Goal: Task Accomplishment & Management: Use online tool/utility

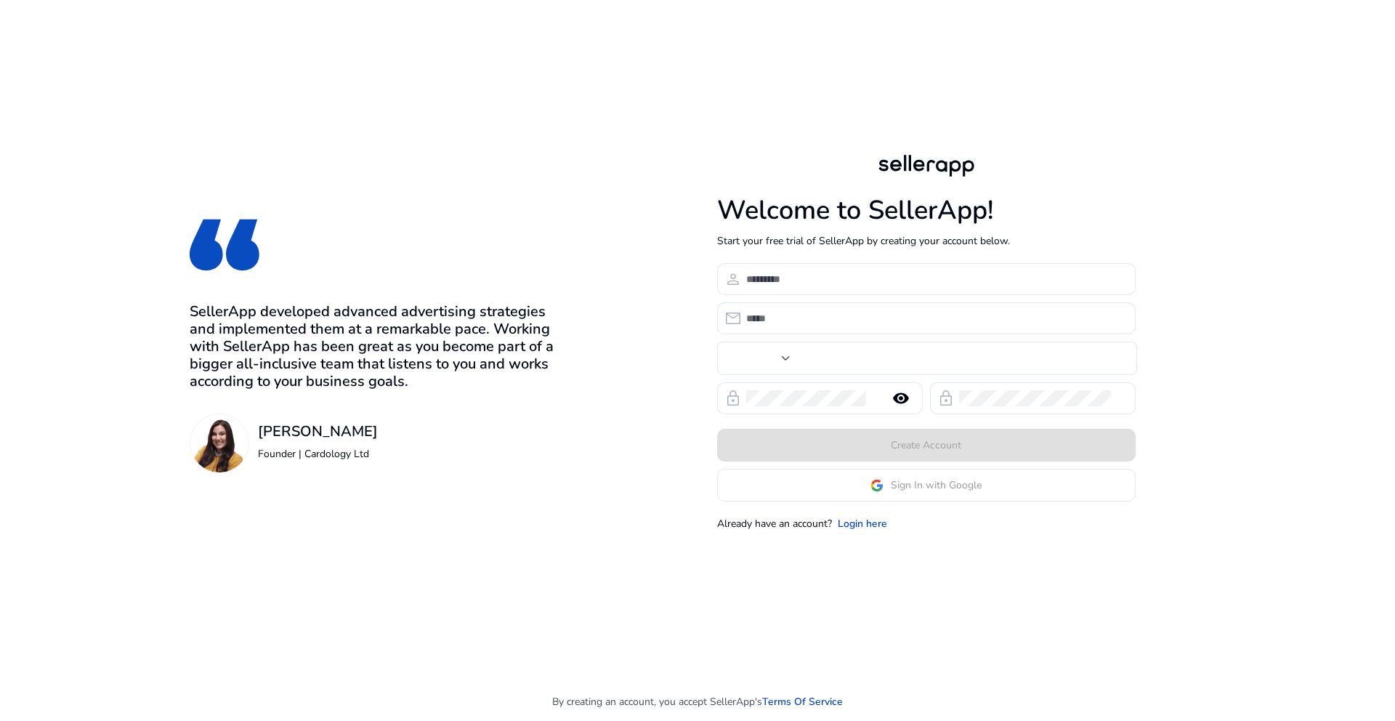
type input "**"
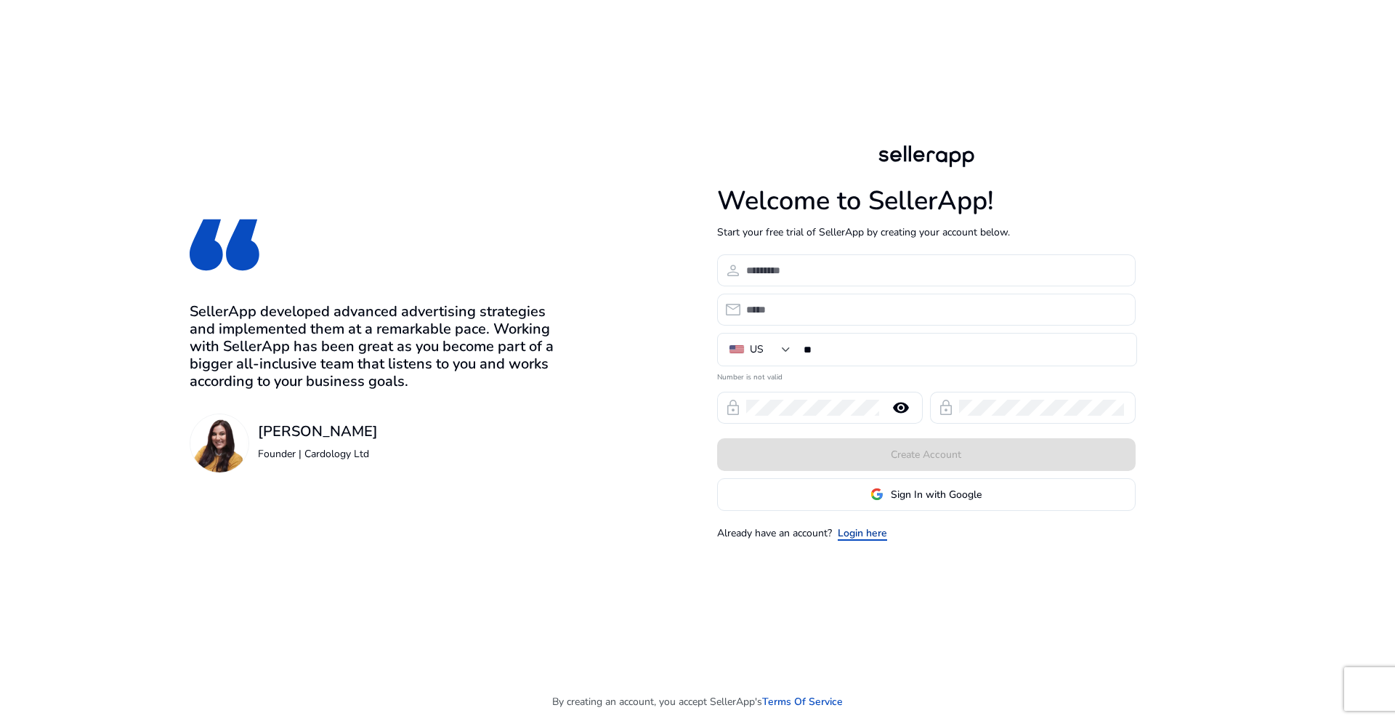
click at [869, 530] on link "Login here" at bounding box center [862, 532] width 49 height 15
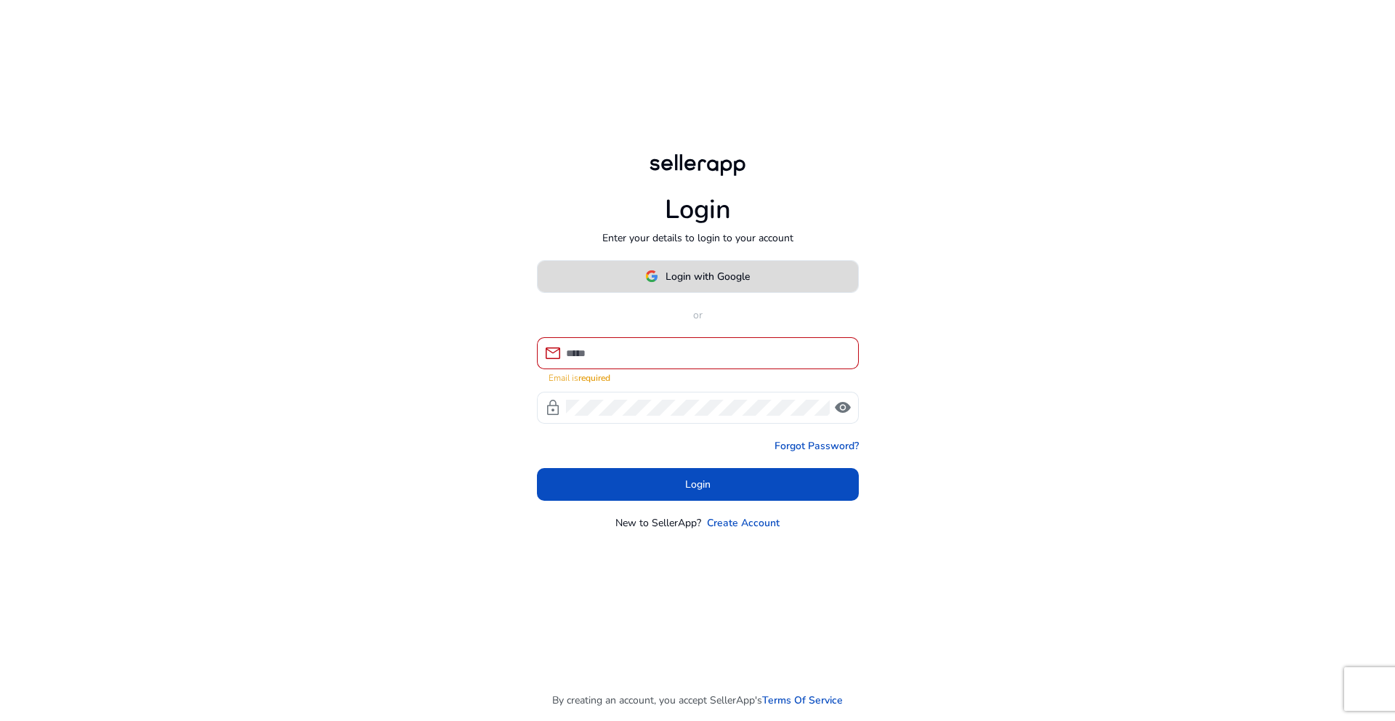
click at [693, 284] on span "Login with Google" at bounding box center [708, 276] width 84 height 15
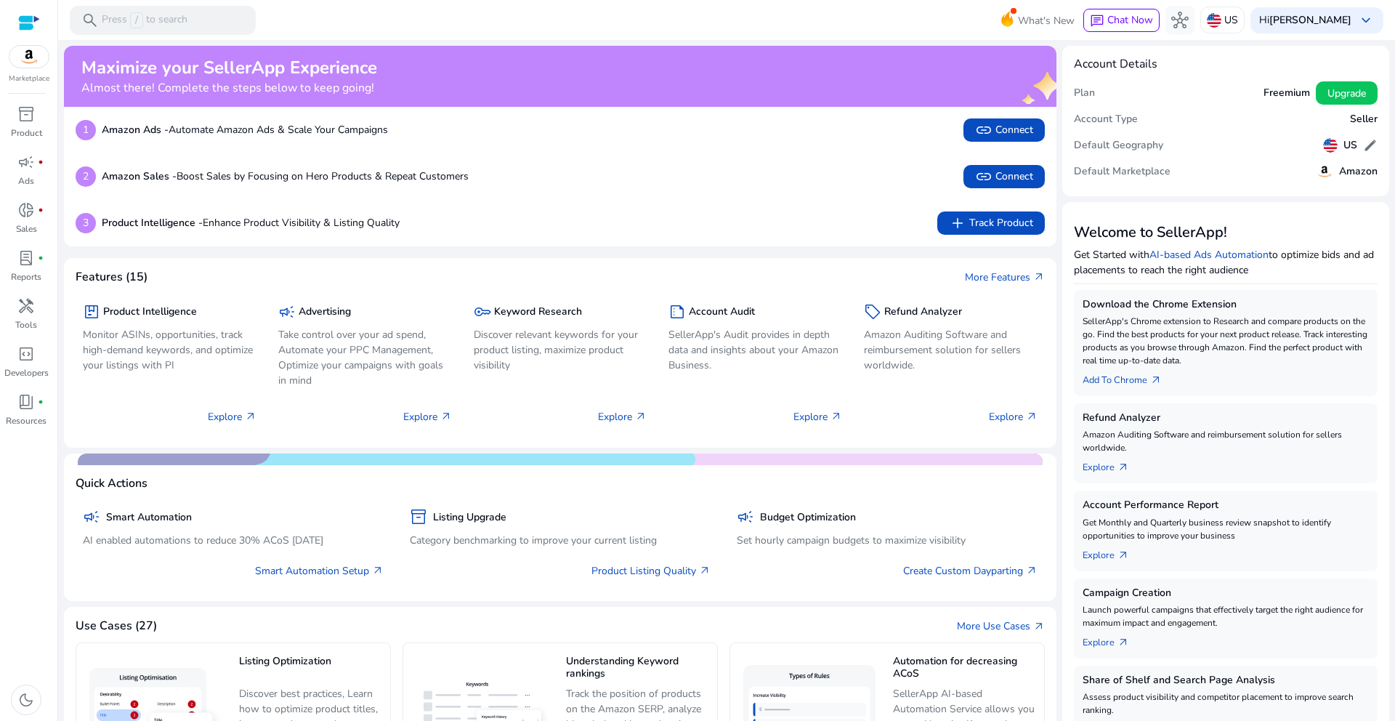
click at [24, 23] on div at bounding box center [29, 23] width 22 height 17
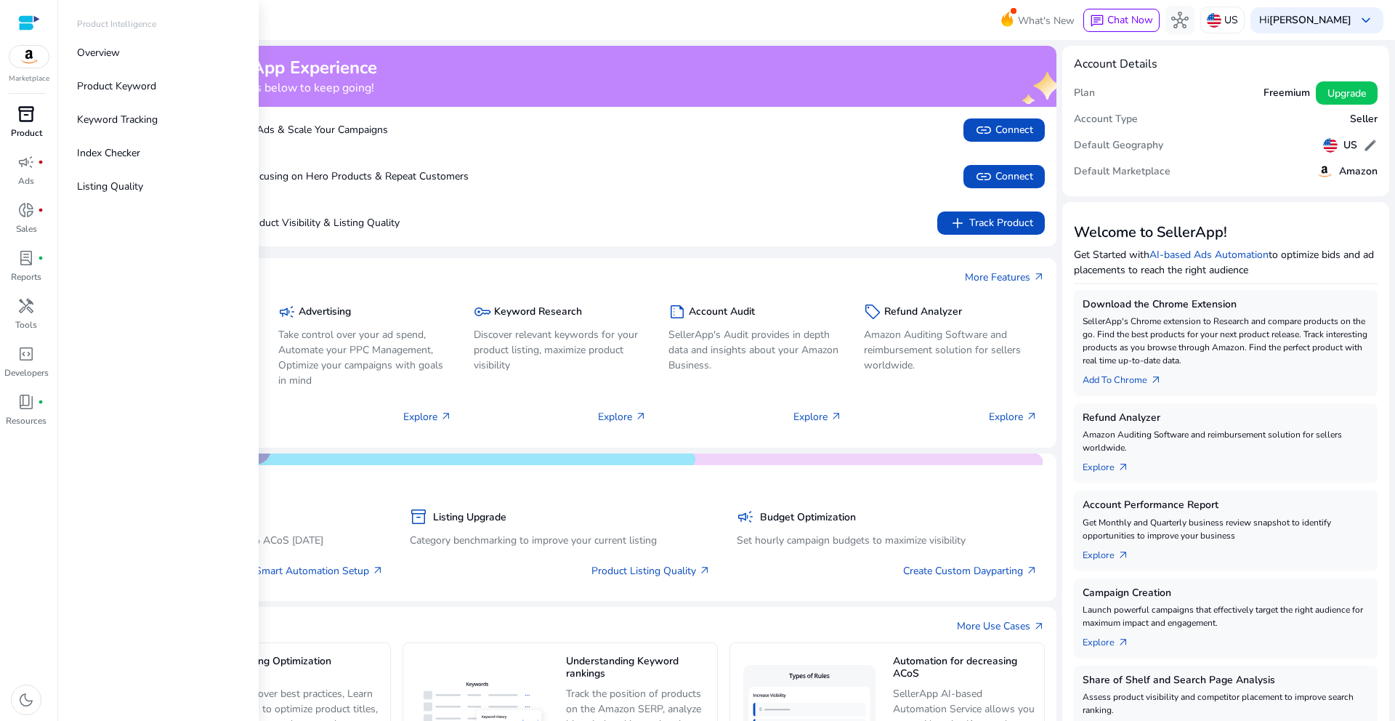
click at [23, 113] on span "inventory_2" at bounding box center [25, 113] width 17 height 17
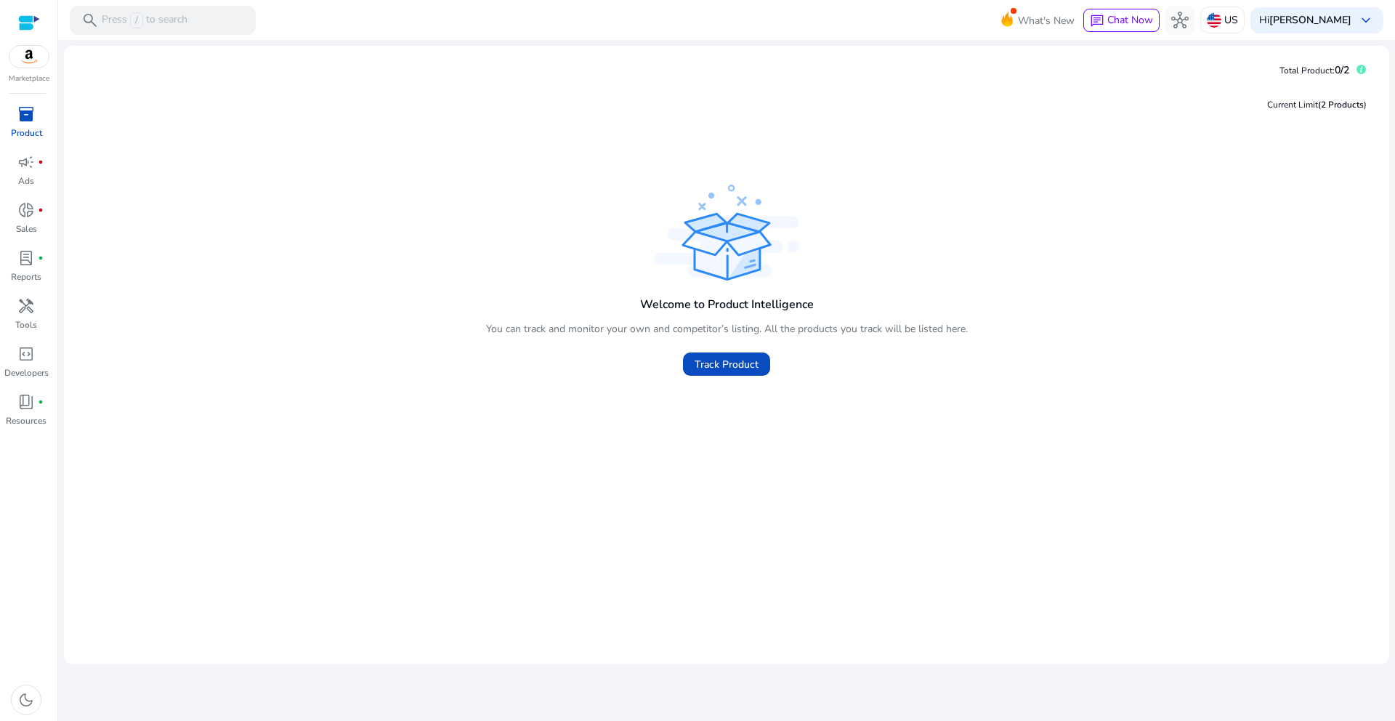
click at [756, 445] on div "Welcome to Product Intelligence You can track and monitor your own and competit…" at bounding box center [727, 397] width 1302 height 432
click at [722, 365] on span "Track Product" at bounding box center [727, 364] width 64 height 15
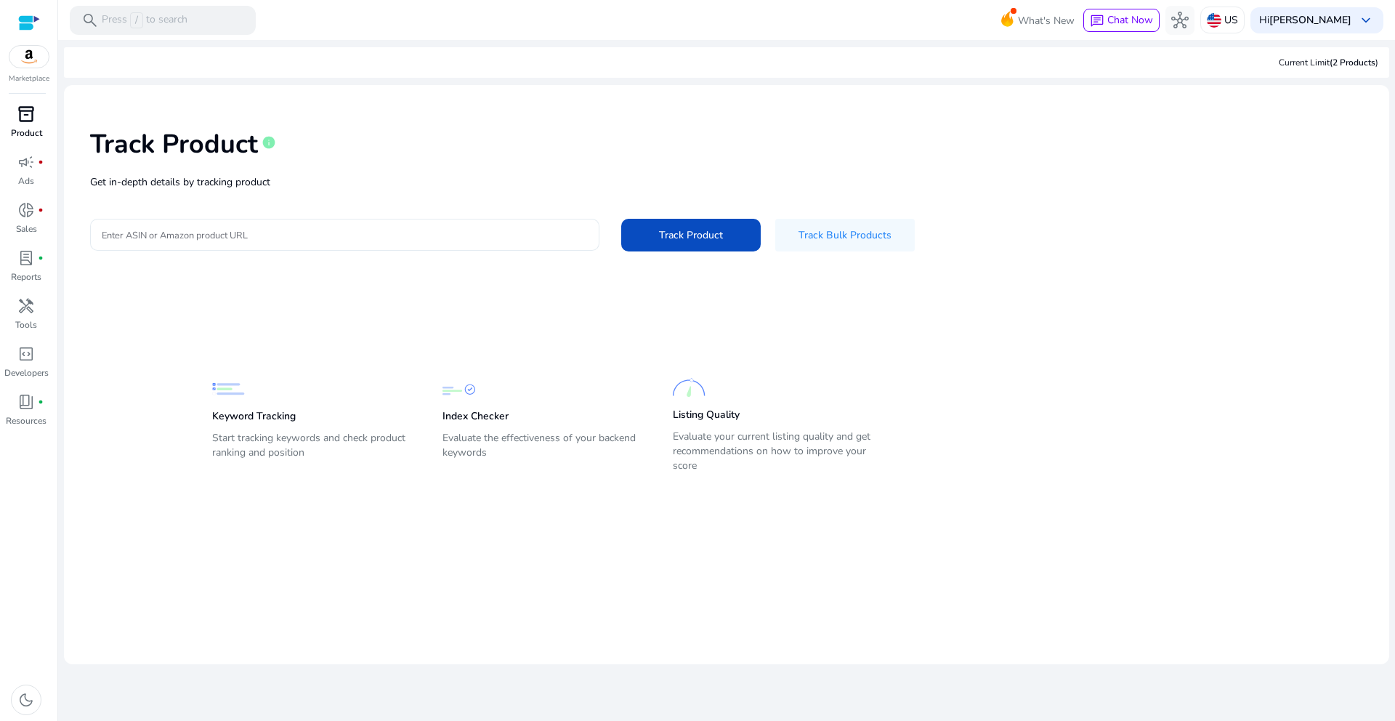
click at [226, 234] on input "Enter ASIN or Amazon product URL" at bounding box center [345, 235] width 486 height 16
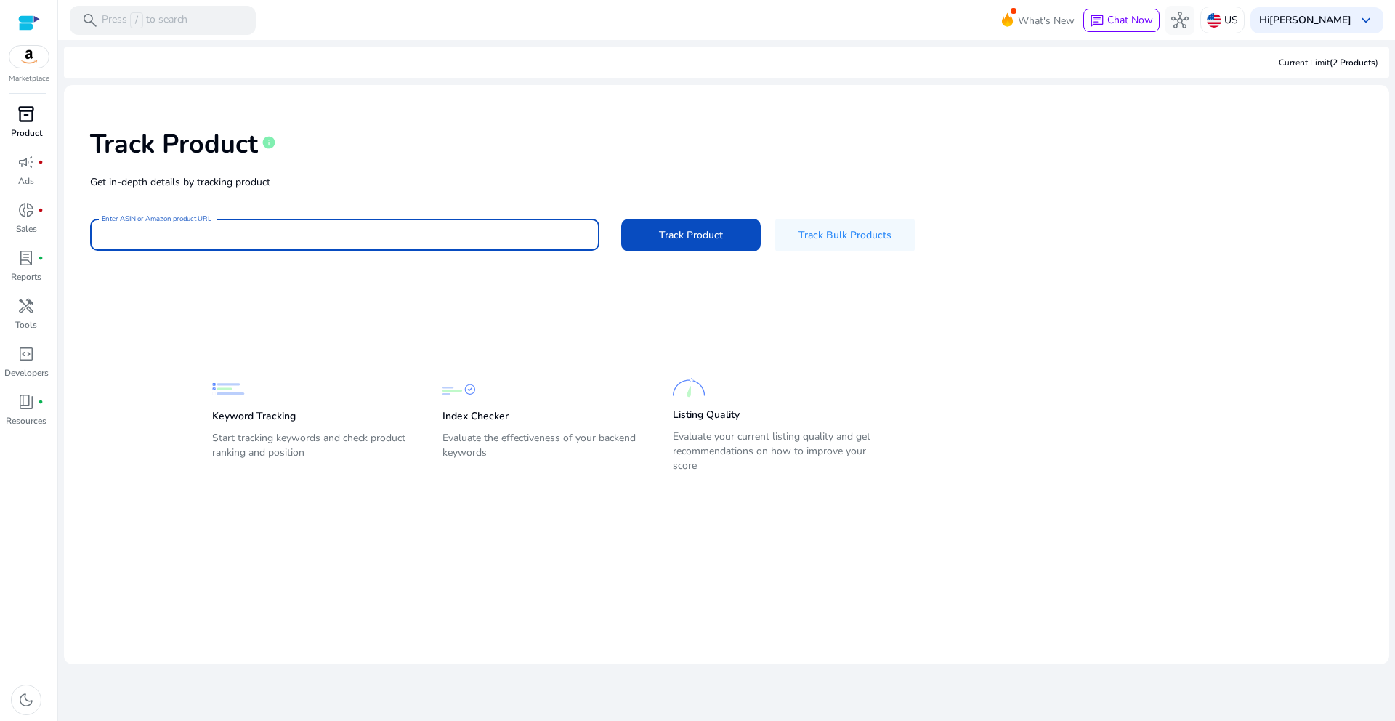
click at [226, 234] on input "Enter ASIN or Amazon product URL" at bounding box center [345, 235] width 486 height 16
paste input "**********"
type input "**********"
click at [726, 235] on span at bounding box center [691, 234] width 140 height 35
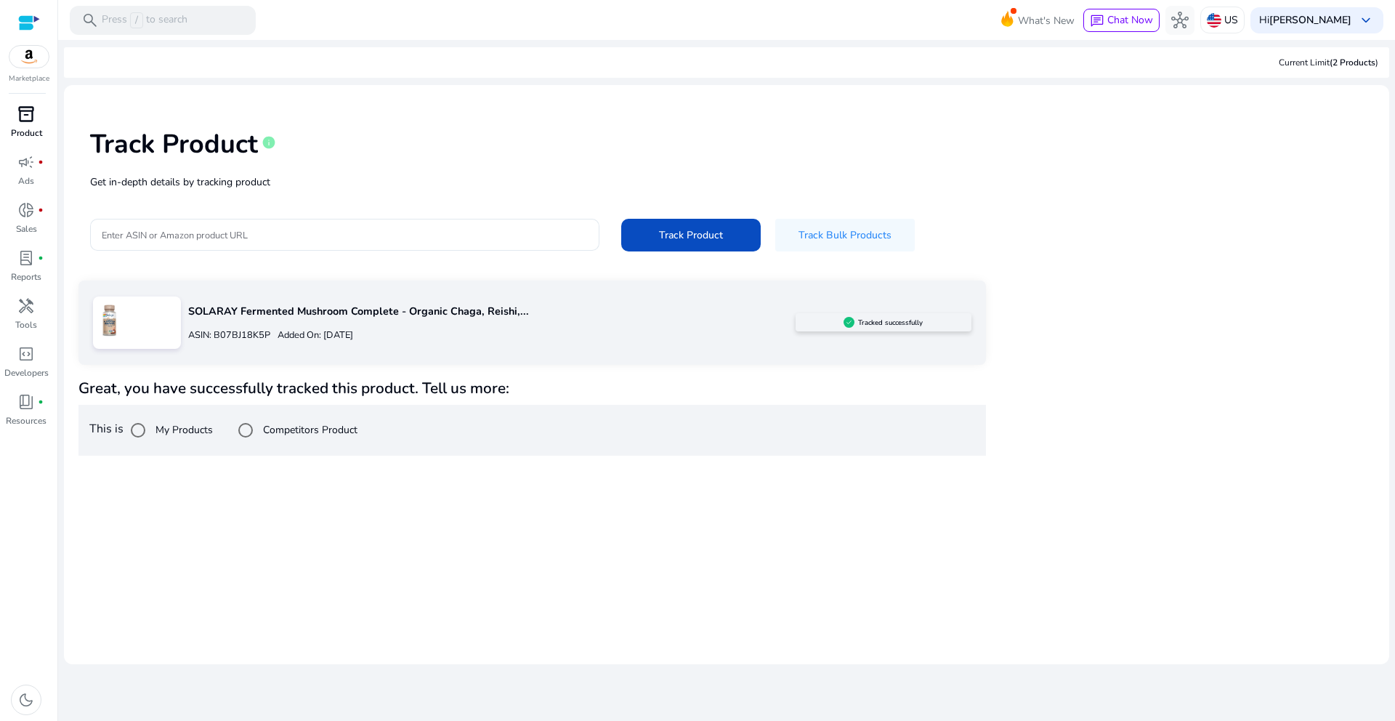
click at [230, 512] on mat-card "Track Product info Get in-depth details by tracking product Enter ASIN or Amazo…" at bounding box center [726, 374] width 1325 height 579
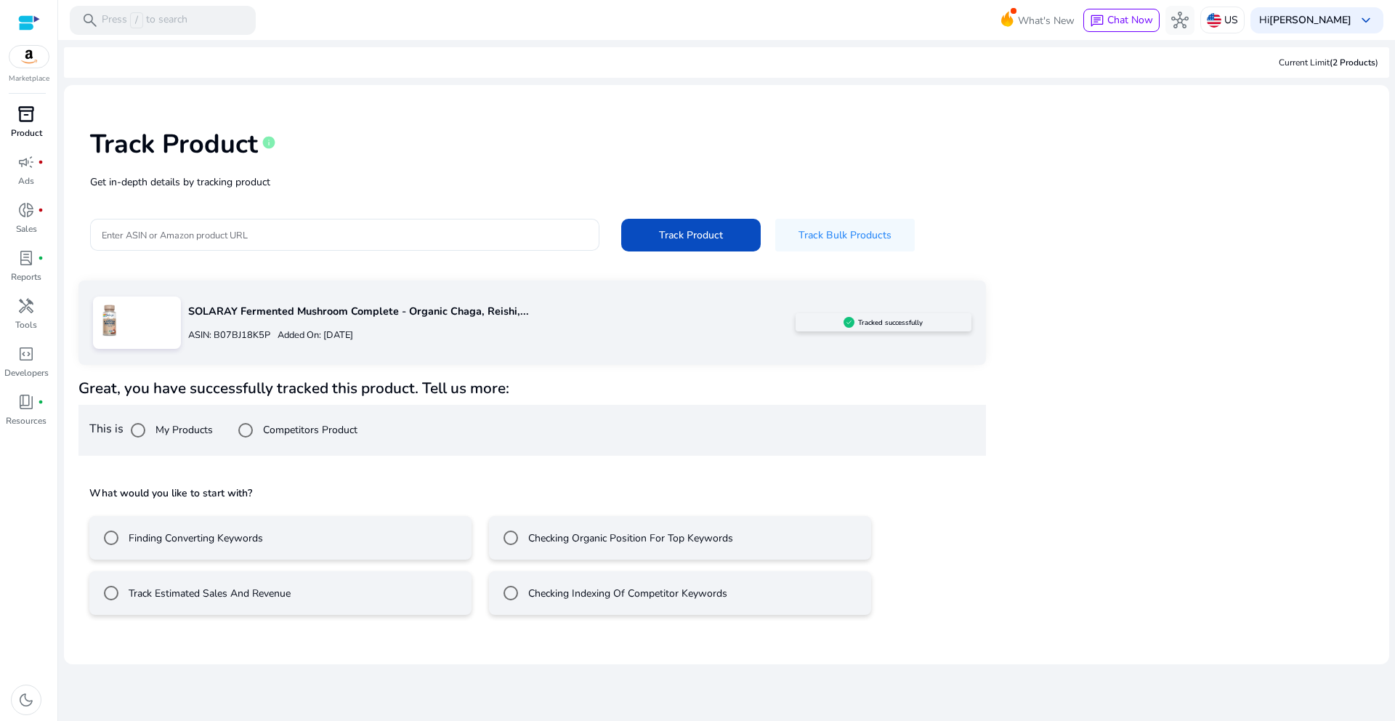
click at [603, 337] on div "ASIN: B07BJ18K5P Added On: [DATE]" at bounding box center [492, 334] width 608 height 23
click at [475, 320] on div "SOLARAY Fermented Mushroom Complete - Organic Chaga, Reishi,... ASIN: B07BJ18K5…" at bounding box center [488, 322] width 615 height 55
click at [476, 317] on p "SOLARAY Fermented Mushroom Complete - Organic Chaga, Reishi,..." at bounding box center [492, 312] width 608 height 16
click at [855, 238] on span "Track Bulk Products" at bounding box center [845, 234] width 93 height 15
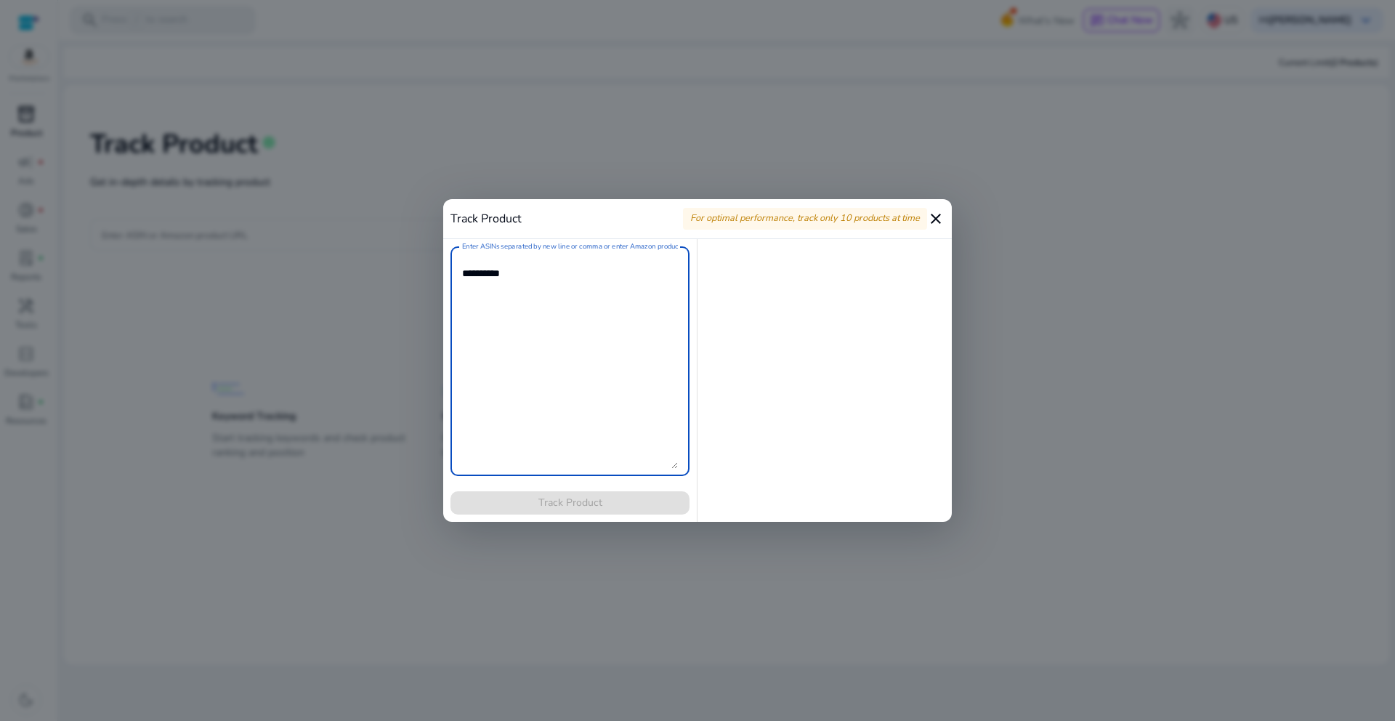
click at [541, 290] on textarea "Enter ASINs separated by new line or comma or enter Amazon product page URL" at bounding box center [570, 361] width 216 height 215
paste textarea "**********"
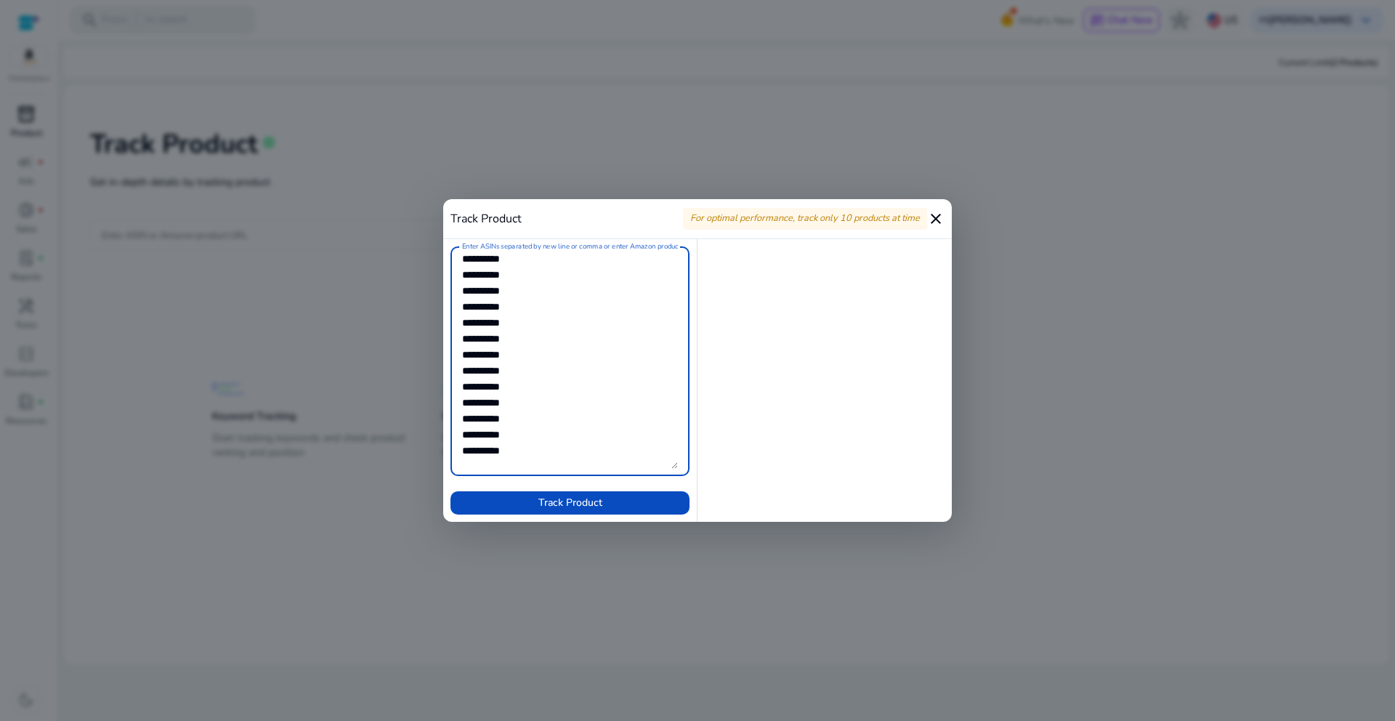
scroll to position [32, 0]
drag, startPoint x: 535, startPoint y: 445, endPoint x: 459, endPoint y: 415, distance: 81.5
click at [459, 415] on div "Enter ASINs separated by new line or comma or enter Amazon product page URL" at bounding box center [570, 361] width 239 height 230
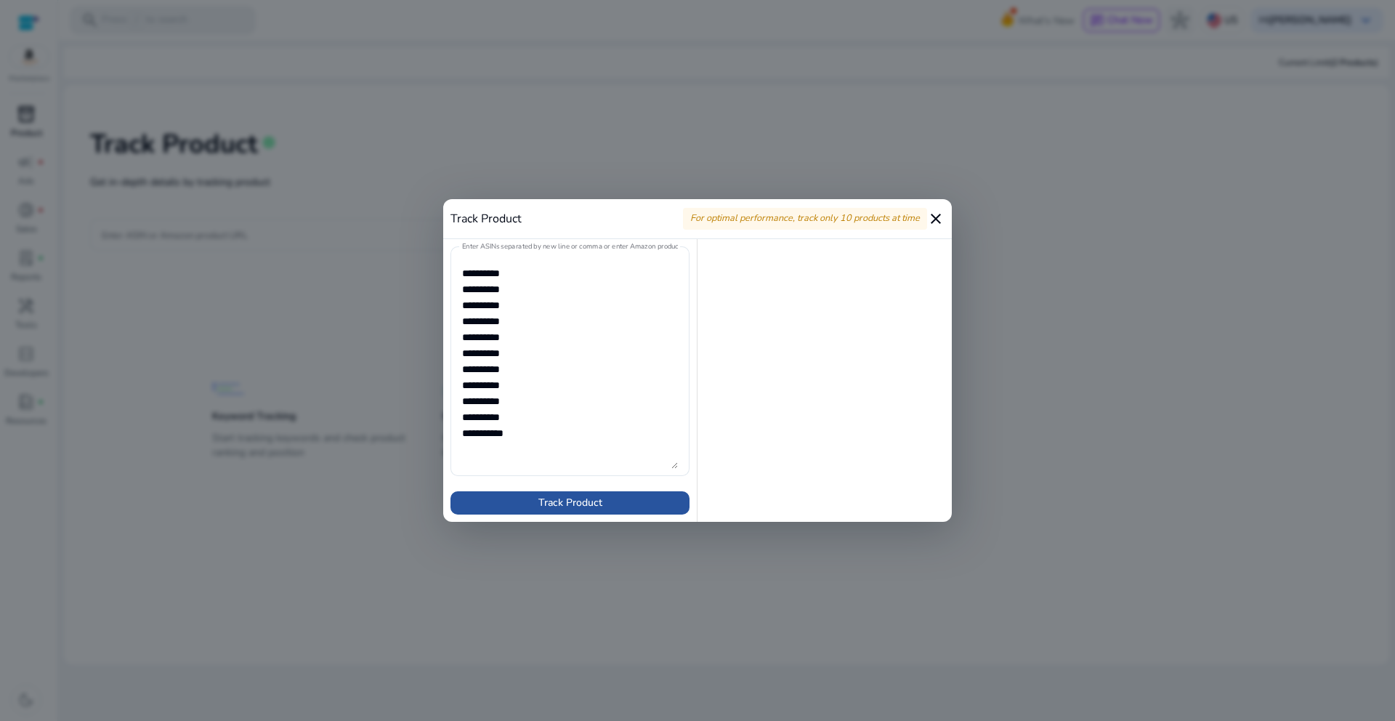
click at [556, 501] on span "Track Product" at bounding box center [570, 502] width 64 height 15
click at [547, 505] on span "Track Product" at bounding box center [570, 502] width 64 height 15
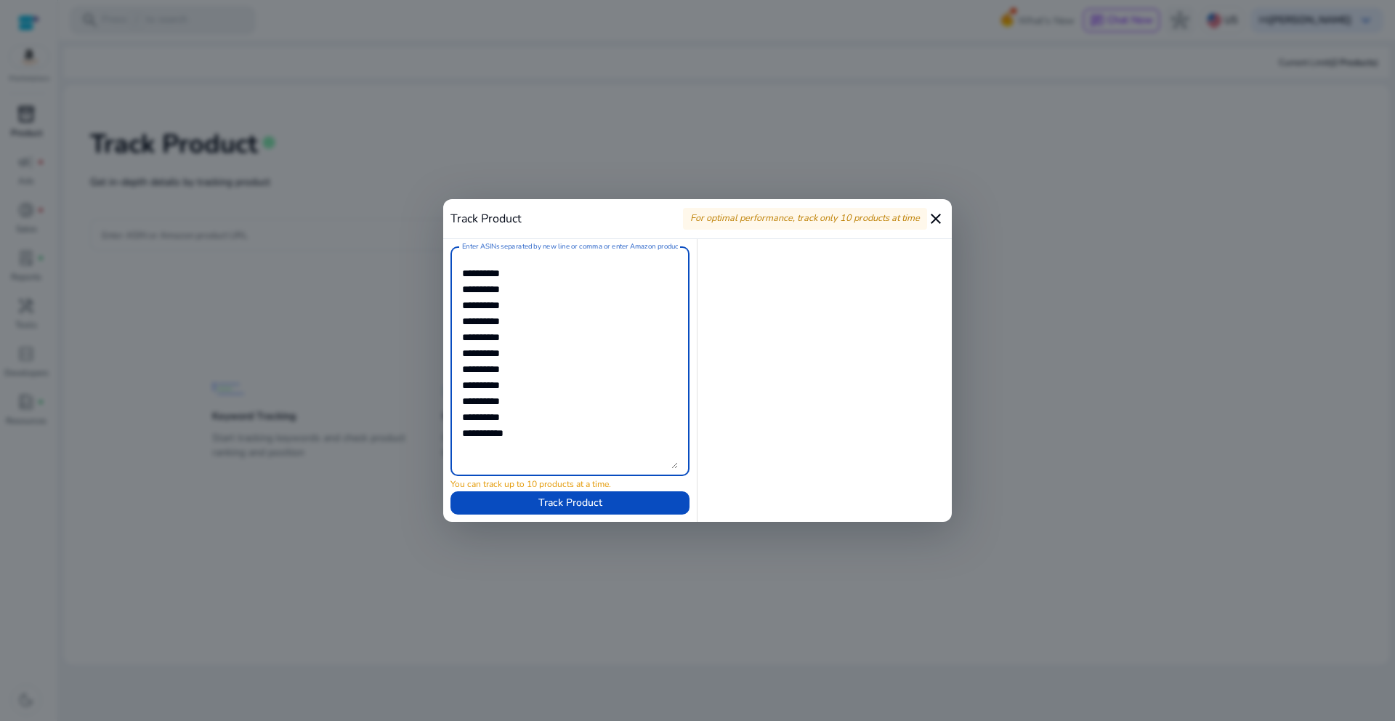
drag, startPoint x: 530, startPoint y: 433, endPoint x: 337, endPoint y: 424, distance: 193.5
click at [337, 424] on div "Track Product For optimal performance, track only 10 products at time close Ent…" at bounding box center [697, 360] width 1395 height 721
type textarea "**********"
click at [565, 506] on span "Track Product" at bounding box center [570, 502] width 64 height 15
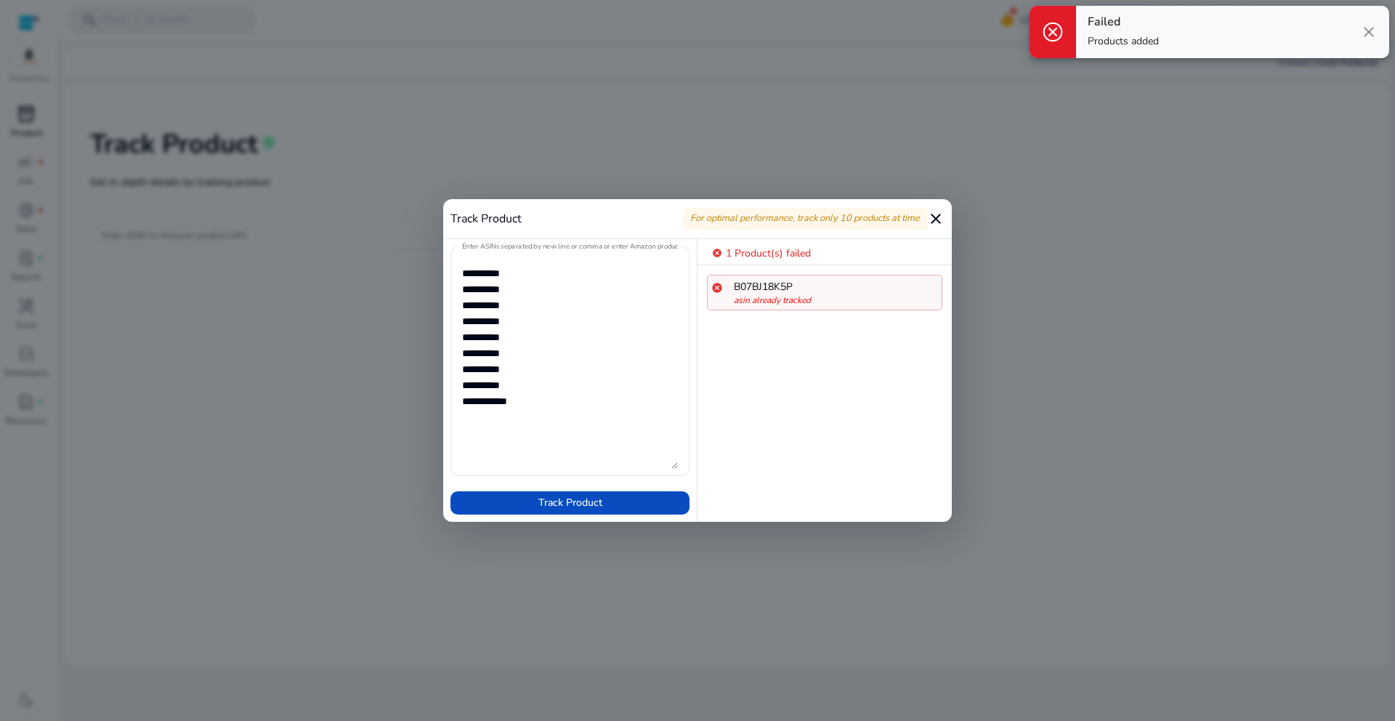
click at [892, 262] on div "cancel 1 Product(s) failed" at bounding box center [825, 255] width 254 height 22
click at [793, 284] on div "B07BJ18K5P" at bounding box center [836, 286] width 204 height 15
click at [719, 287] on mat-icon "cancel" at bounding box center [717, 287] width 12 height 17
click at [717, 254] on mat-icon "cancel" at bounding box center [717, 253] width 10 height 15
click at [935, 220] on mat-icon "close" at bounding box center [935, 218] width 17 height 17
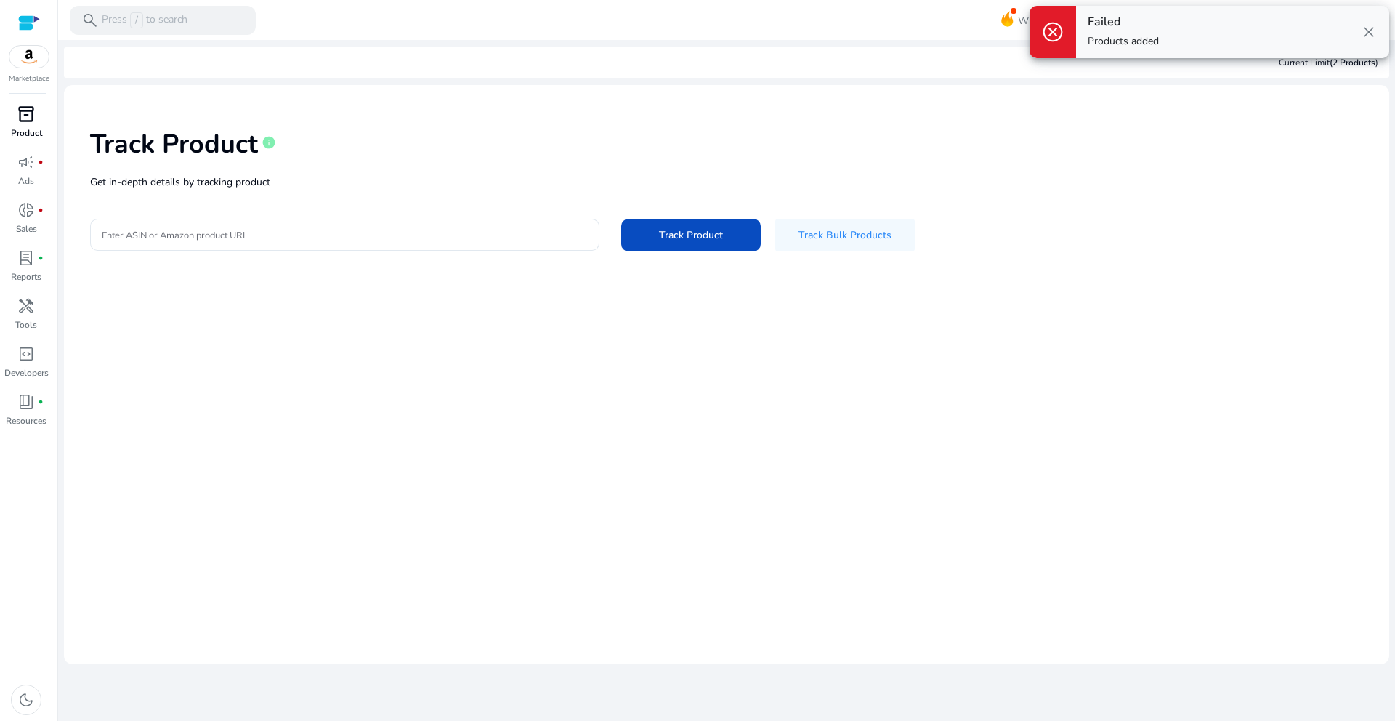
drag, startPoint x: 600, startPoint y: 368, endPoint x: 450, endPoint y: 275, distance: 176.9
click at [598, 363] on mat-card "Track Product info Get in-depth details by tracking product Enter ASIN or Amazo…" at bounding box center [726, 374] width 1325 height 579
click at [400, 270] on div "Track Product info Get in-depth details by tracking product Enter ASIN or Amazo…" at bounding box center [727, 189] width 1302 height 184
click at [336, 231] on input "Enter ASIN or Amazon product URL" at bounding box center [345, 235] width 486 height 16
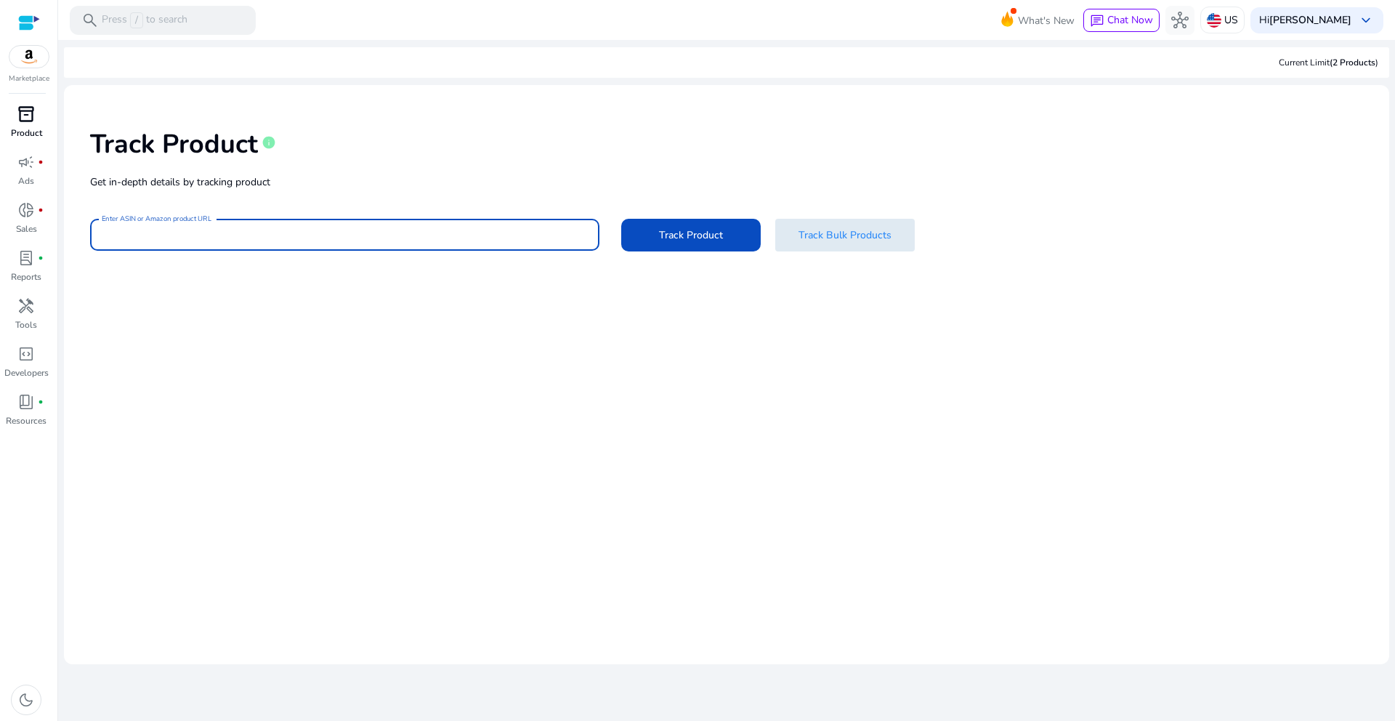
click at [864, 248] on span at bounding box center [845, 234] width 140 height 35
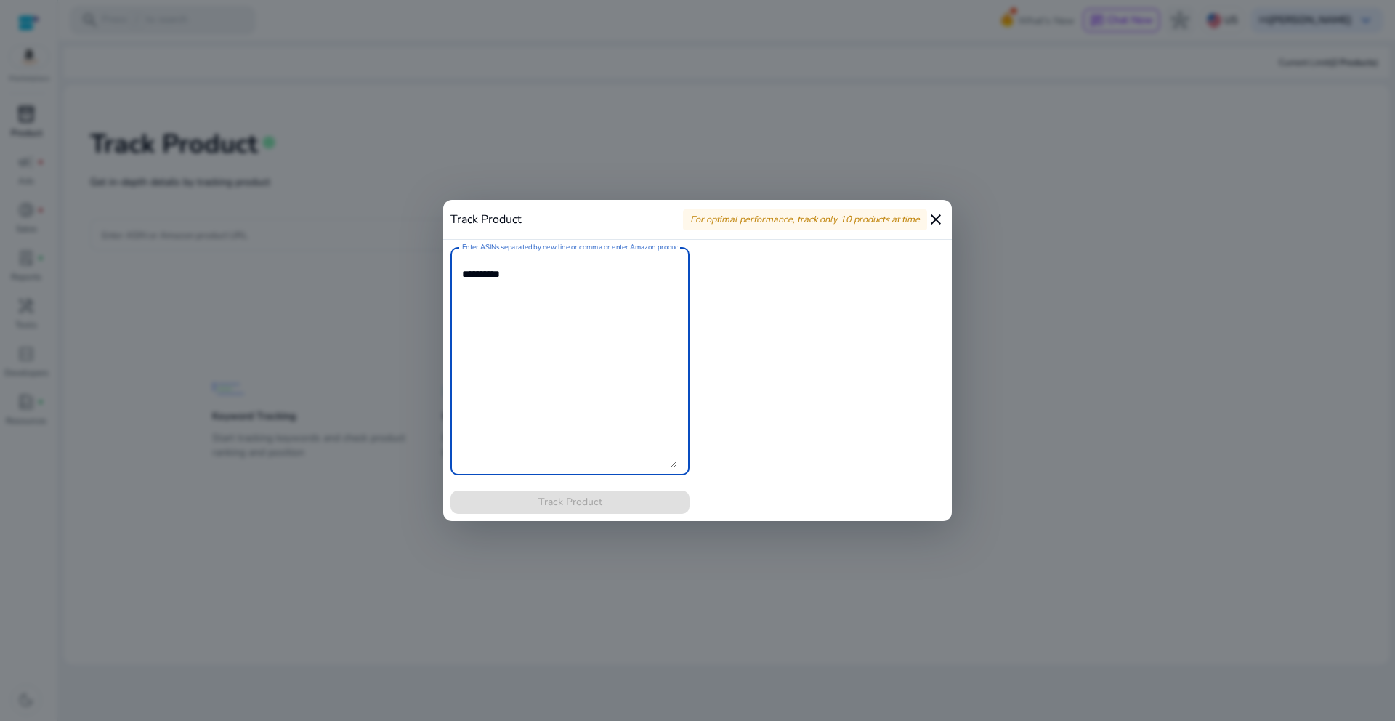
paste textarea "**********"
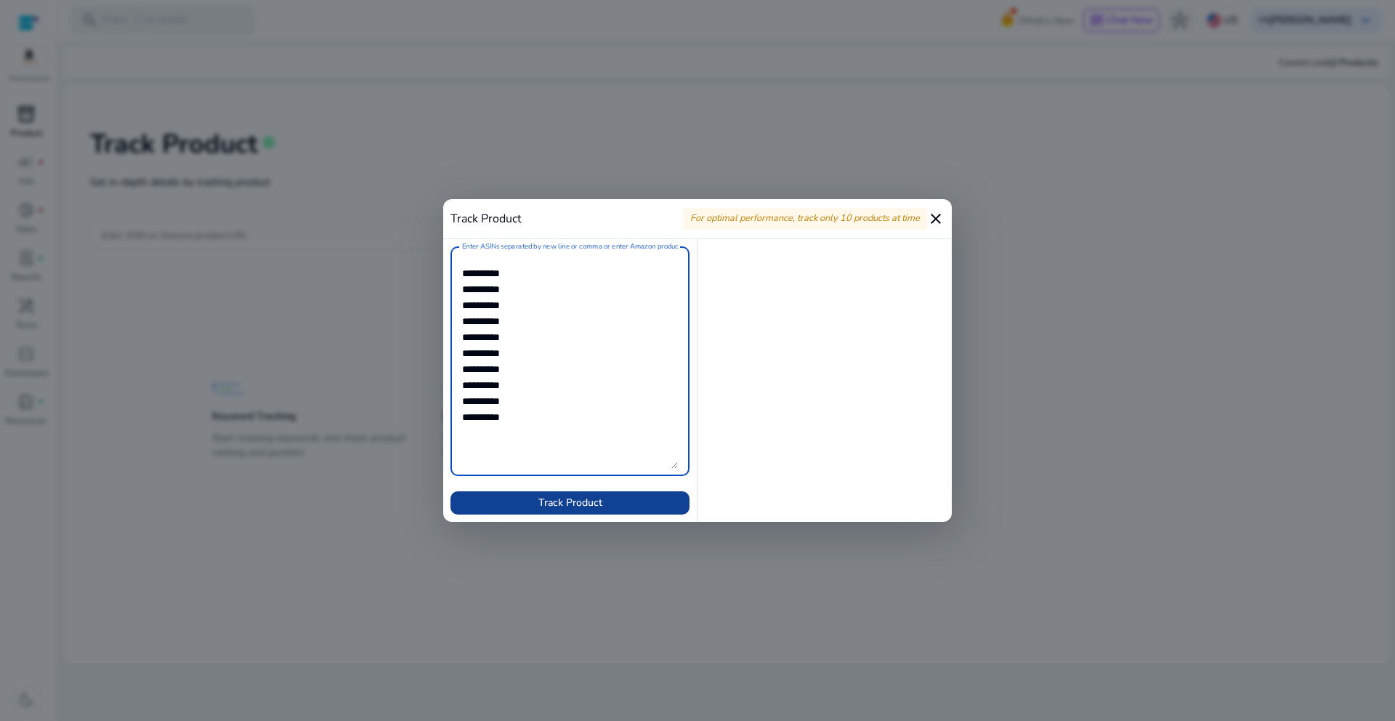
type textarea "**********"
click at [540, 504] on span "Track Product" at bounding box center [570, 502] width 64 height 15
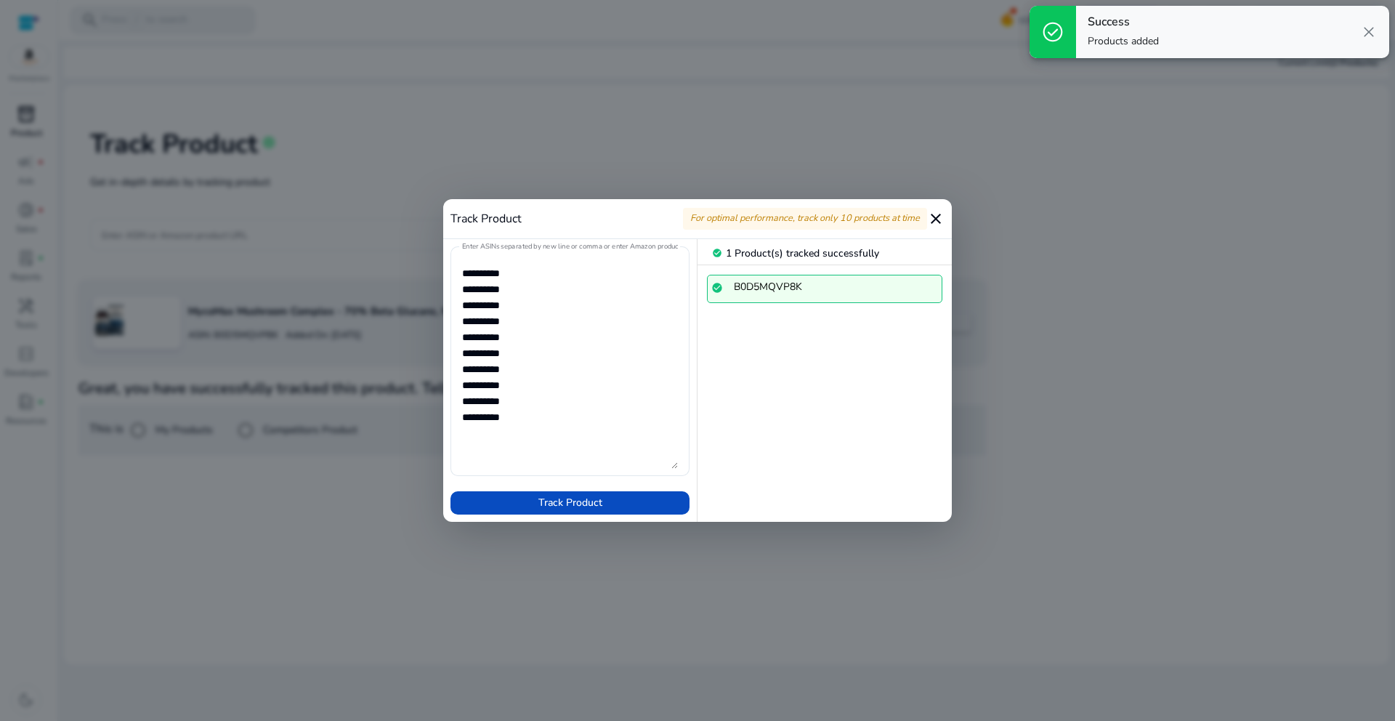
click at [1150, 588] on div at bounding box center [697, 360] width 1395 height 721
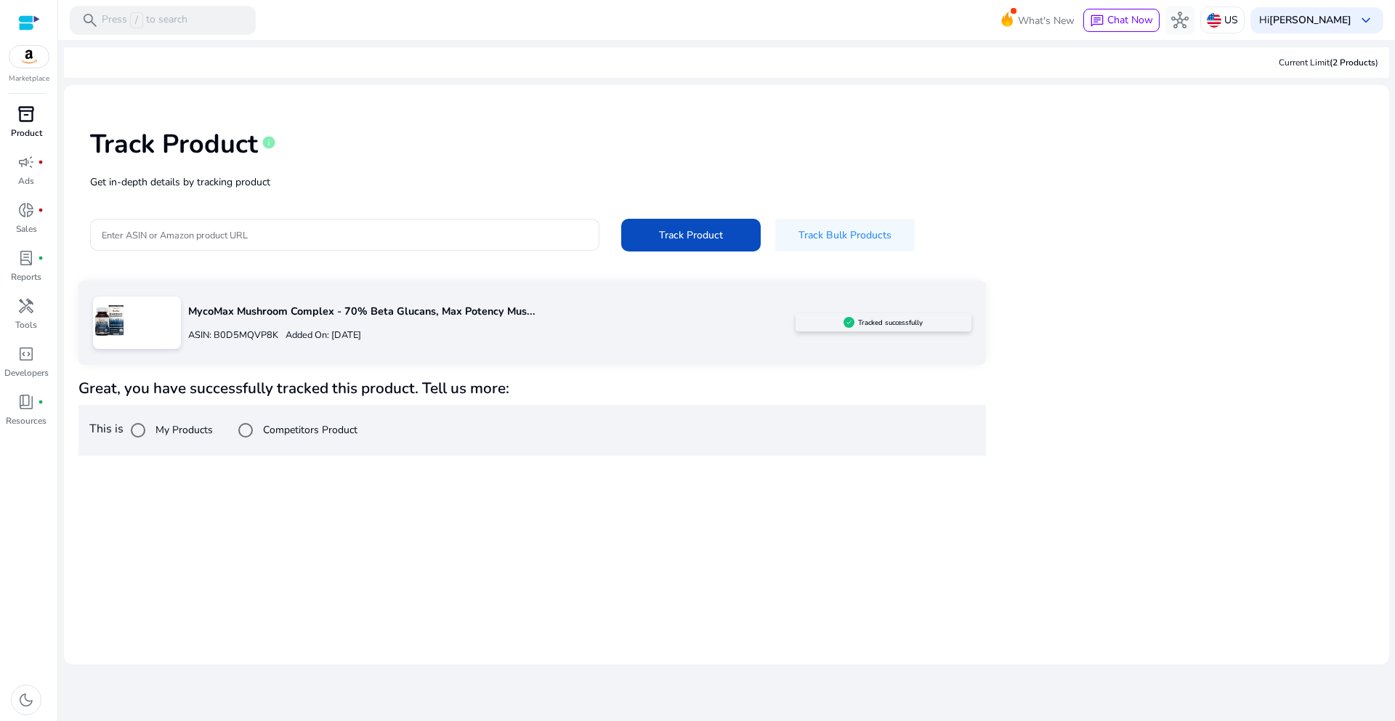
click at [174, 323] on div at bounding box center [137, 322] width 88 height 52
click at [229, 315] on p "MycoMax Mushroom Complex - 70% Beta Glucans, Max Potency Mus..." at bounding box center [492, 312] width 608 height 16
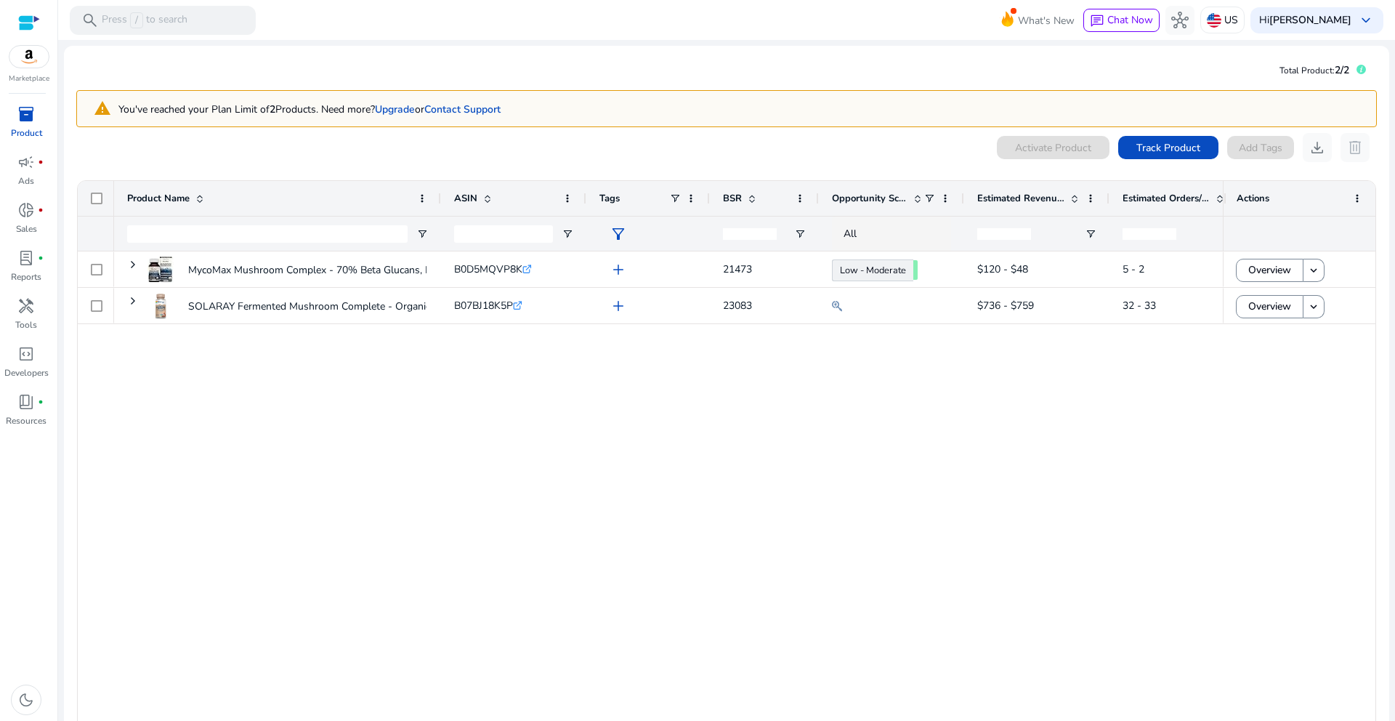
click at [1339, 162] on div "0 products selected Activate Product Track Product Add Tags download delete 1 t…" at bounding box center [726, 459] width 1301 height 652
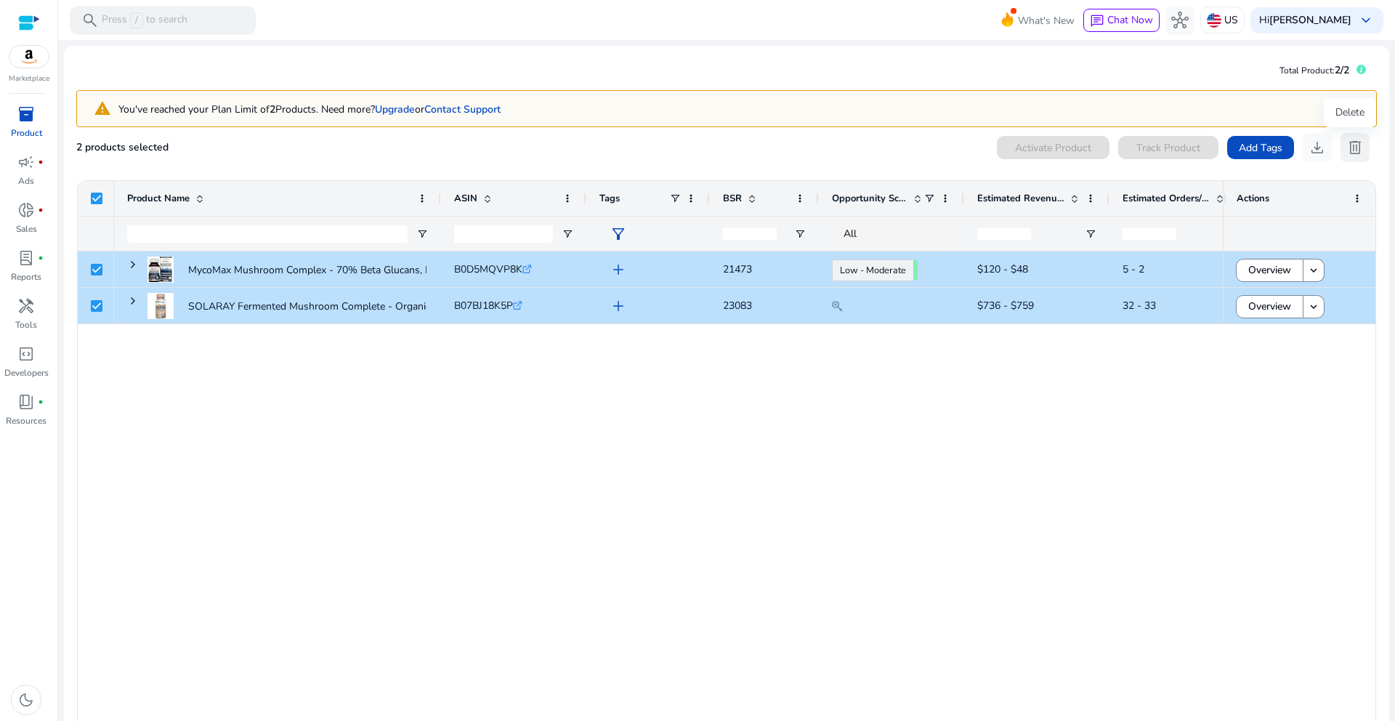
click at [1355, 145] on span "delete" at bounding box center [1355, 147] width 17 height 17
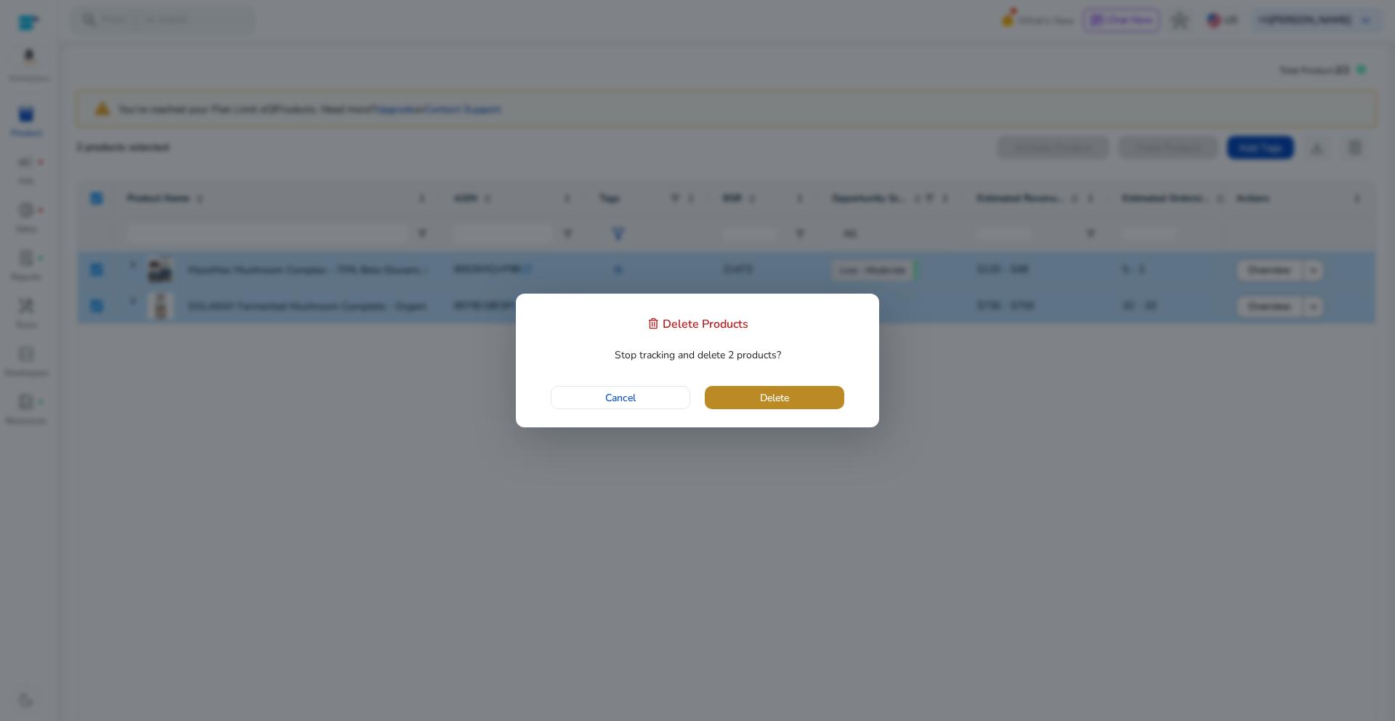
click at [781, 408] on span "button" at bounding box center [775, 397] width 140 height 35
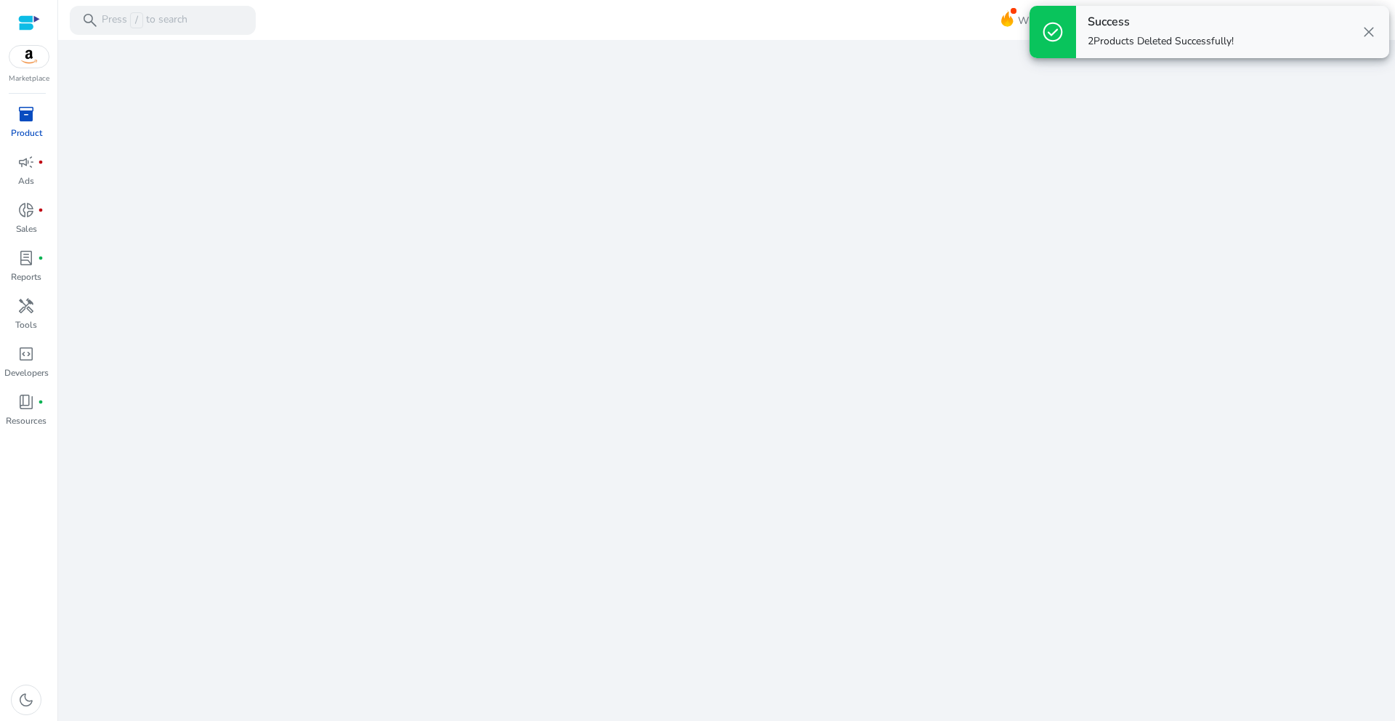
click at [15, 110] on div "inventory_2" at bounding box center [26, 113] width 41 height 23
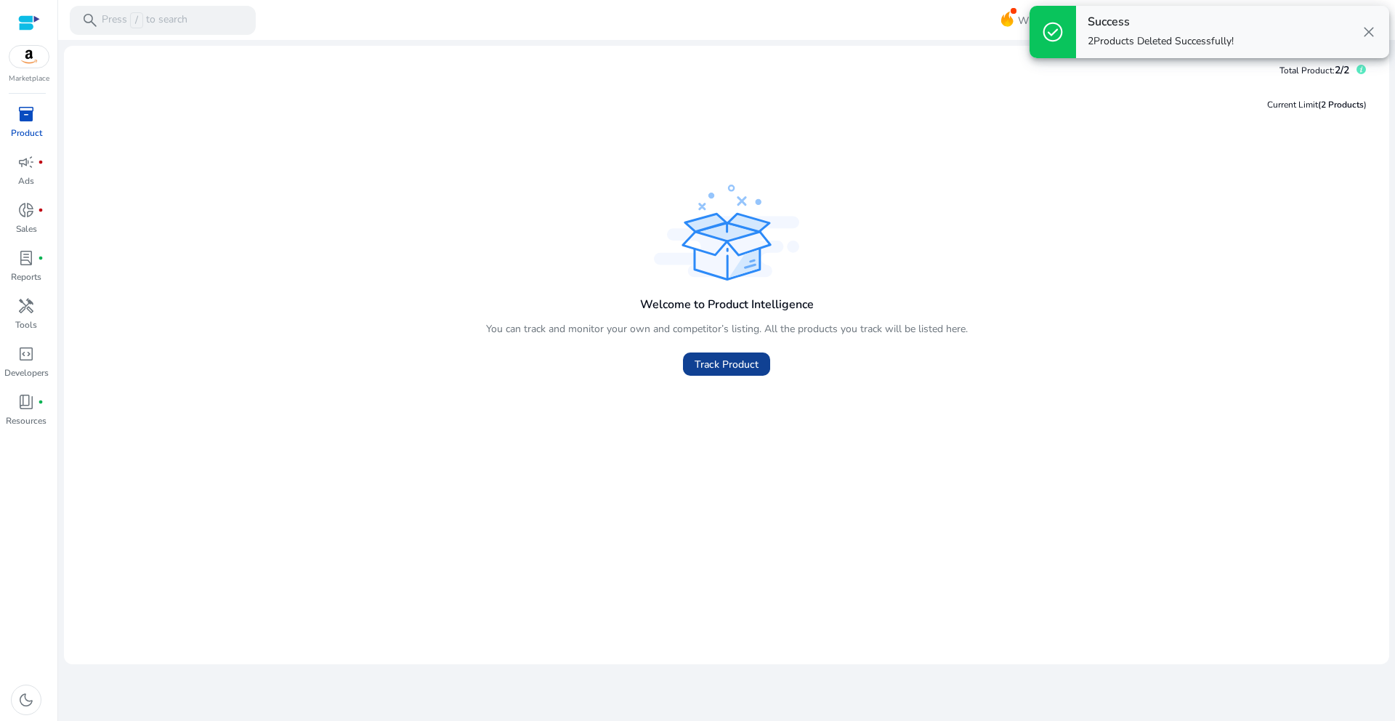
click at [727, 359] on span "Track Product" at bounding box center [727, 364] width 64 height 15
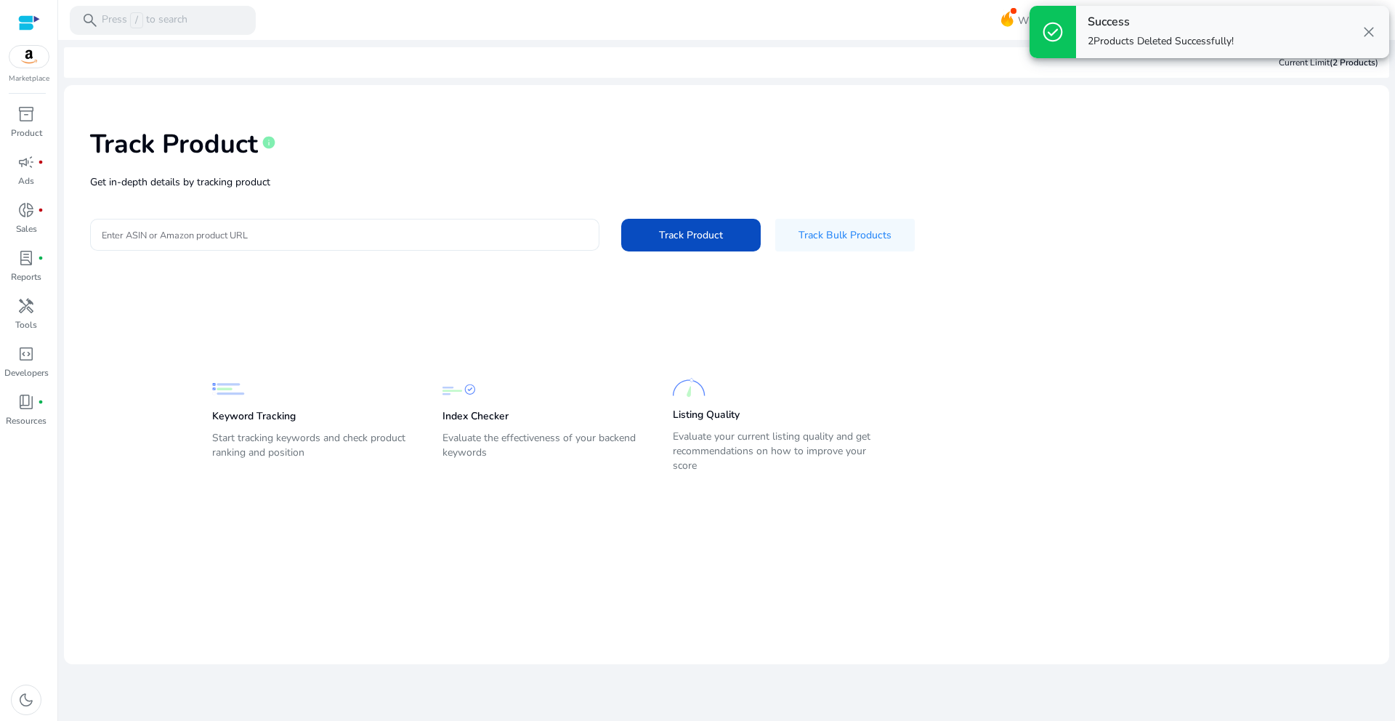
click at [161, 229] on input "Enter ASIN or Amazon product URL" at bounding box center [345, 235] width 486 height 16
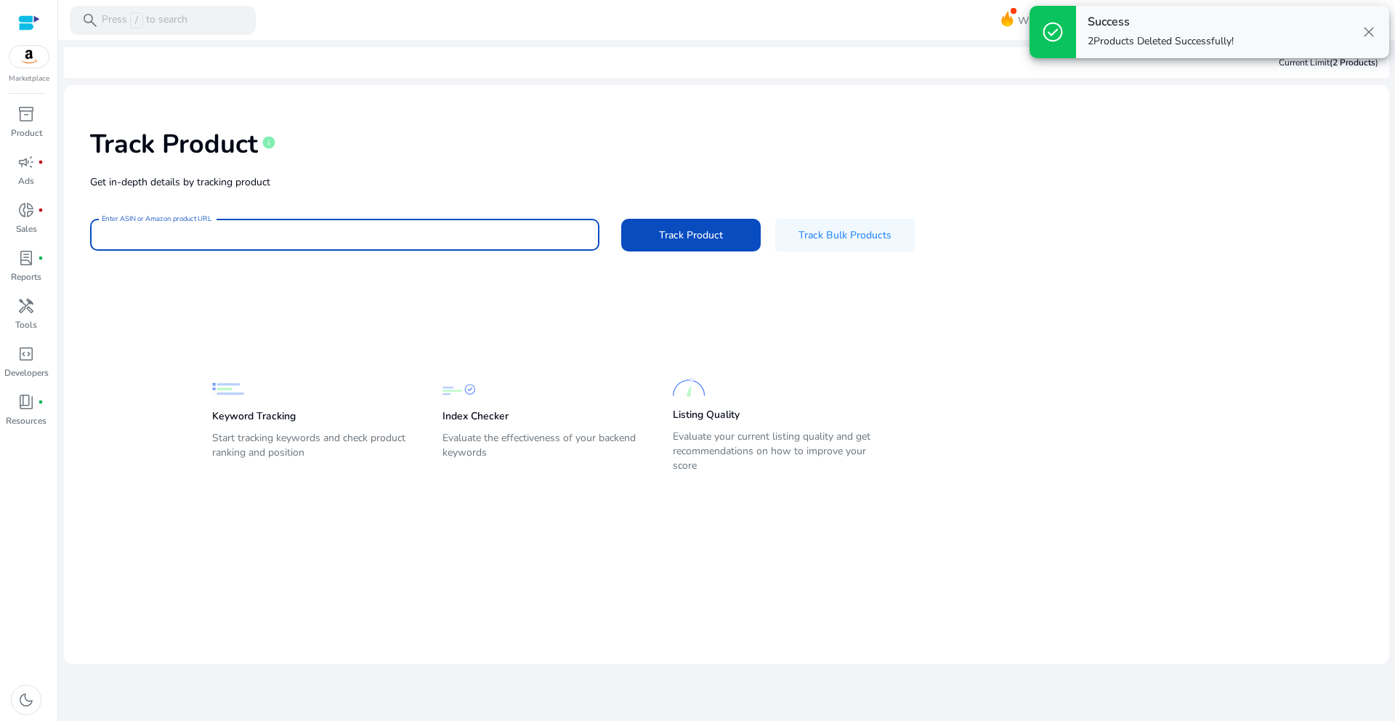
paste input "**********"
type input "**********"
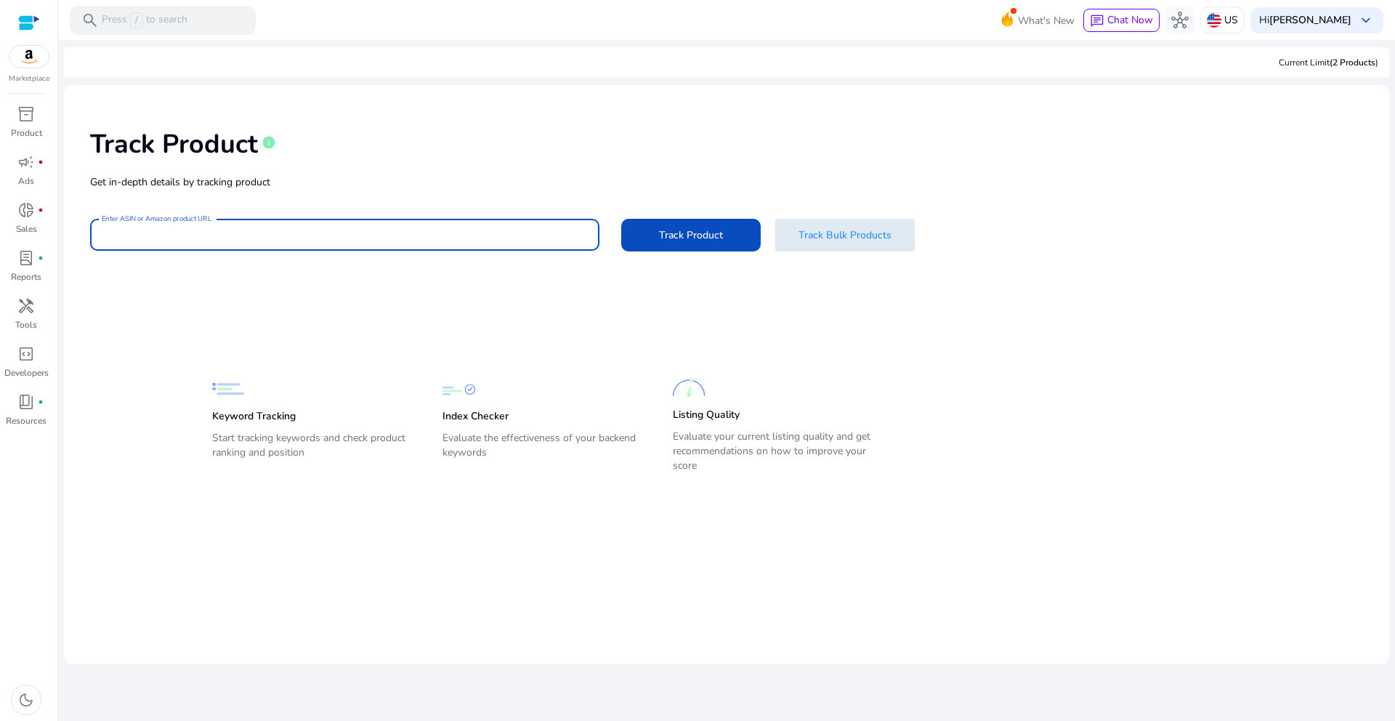
click at [830, 238] on span "Track Bulk Products" at bounding box center [845, 234] width 93 height 15
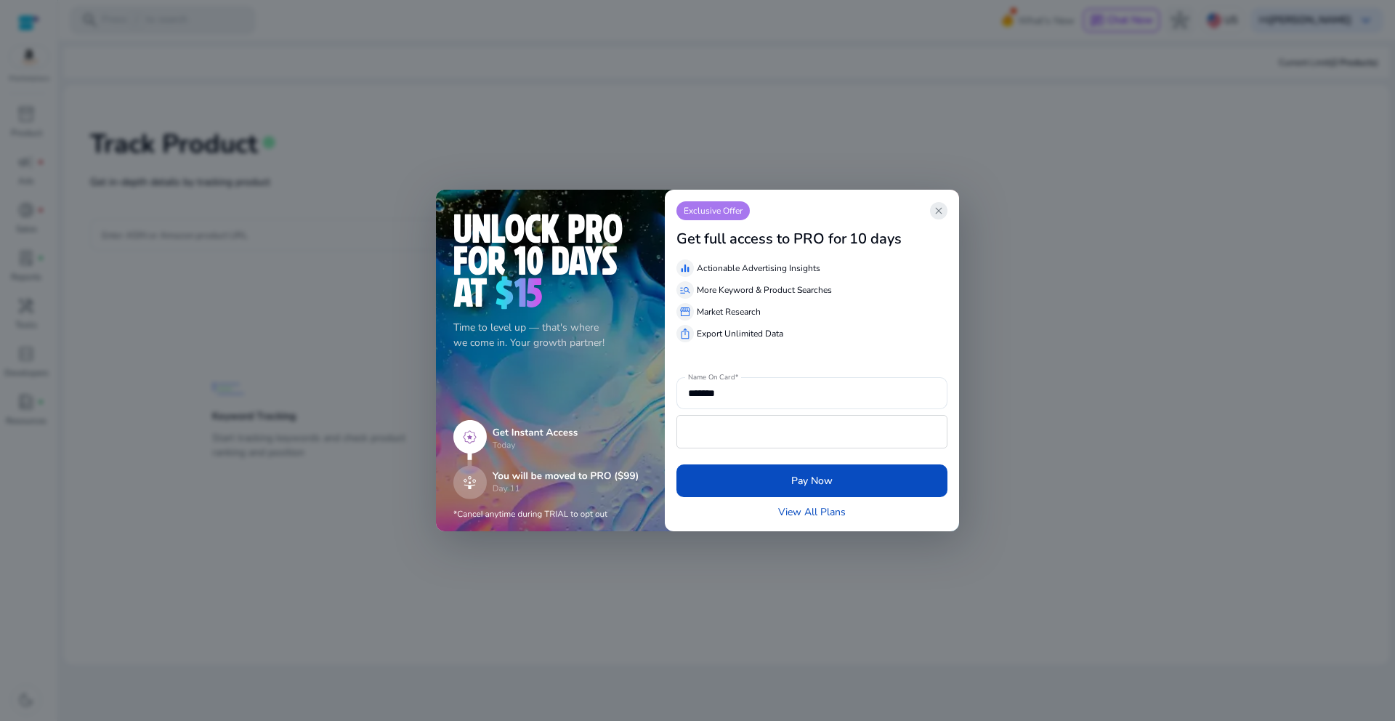
click at [937, 212] on span "close" at bounding box center [939, 211] width 12 height 12
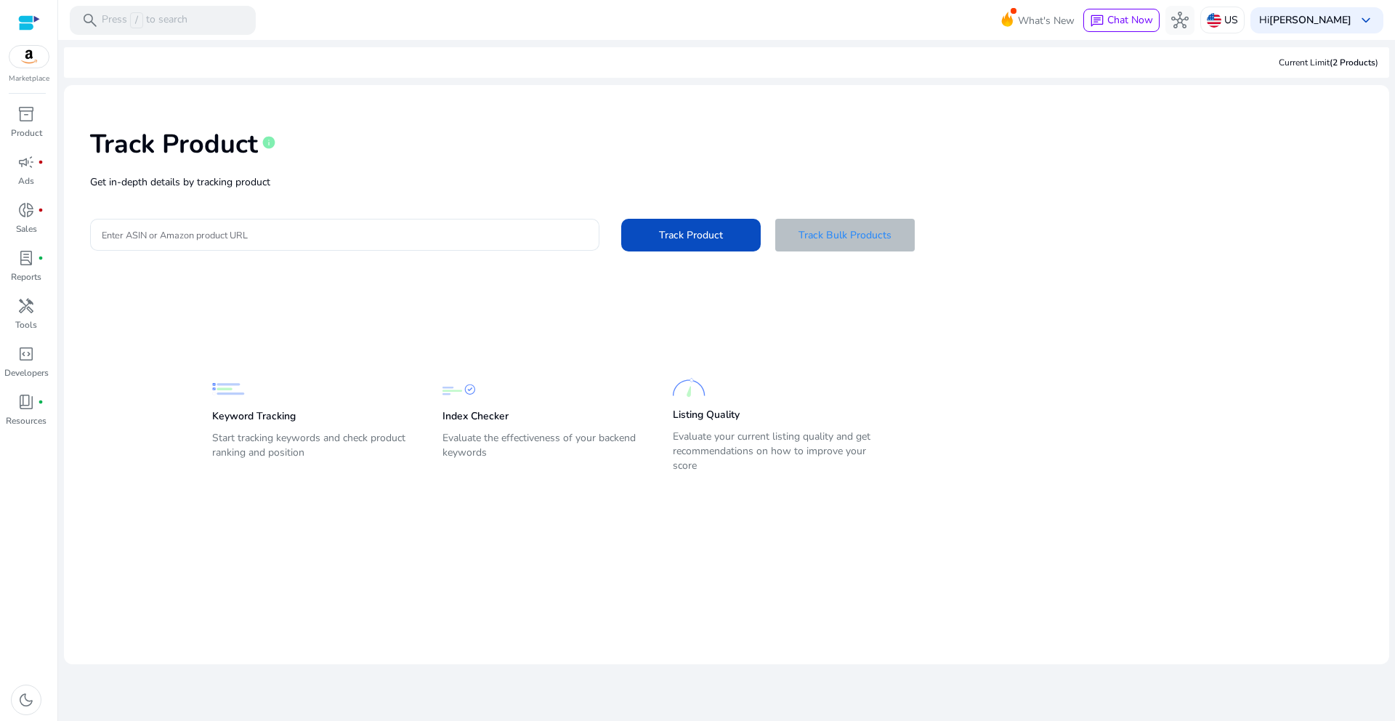
click at [879, 233] on span "Track Bulk Products" at bounding box center [845, 234] width 93 height 15
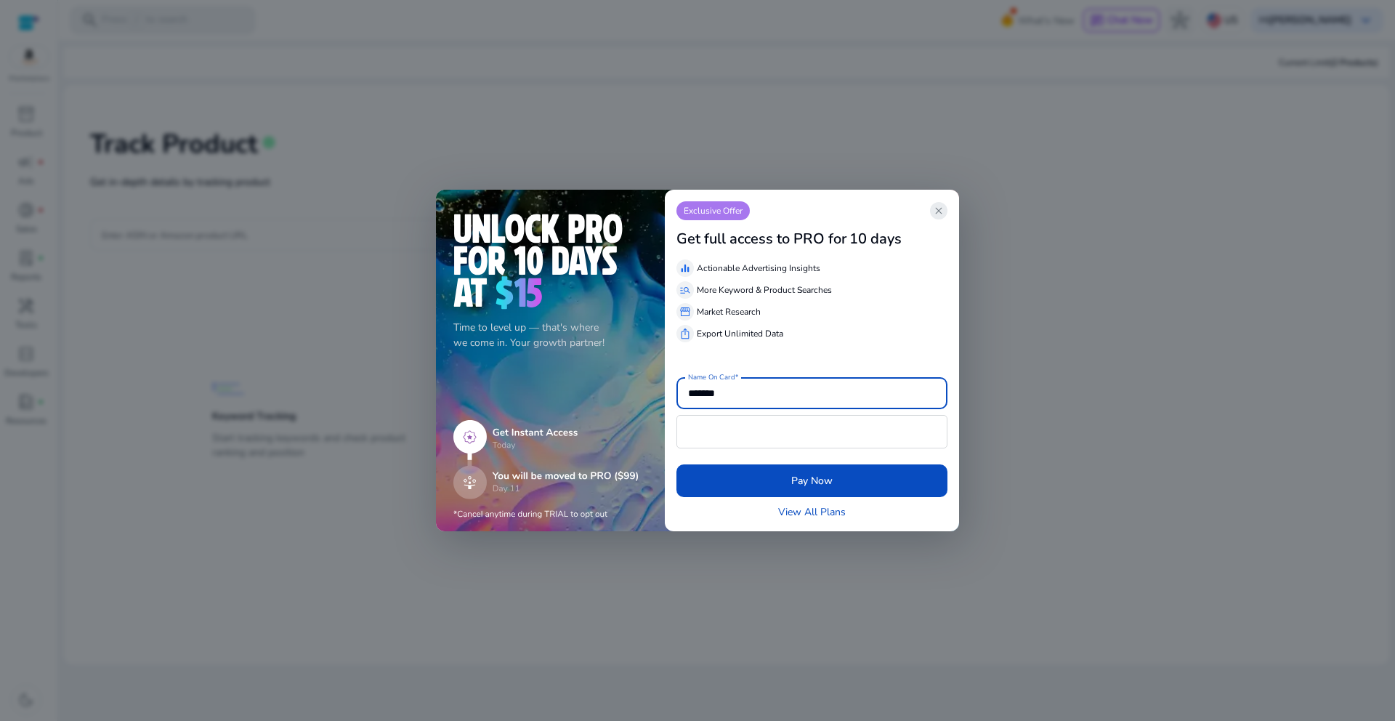
click at [935, 206] on span "close" at bounding box center [939, 211] width 12 height 12
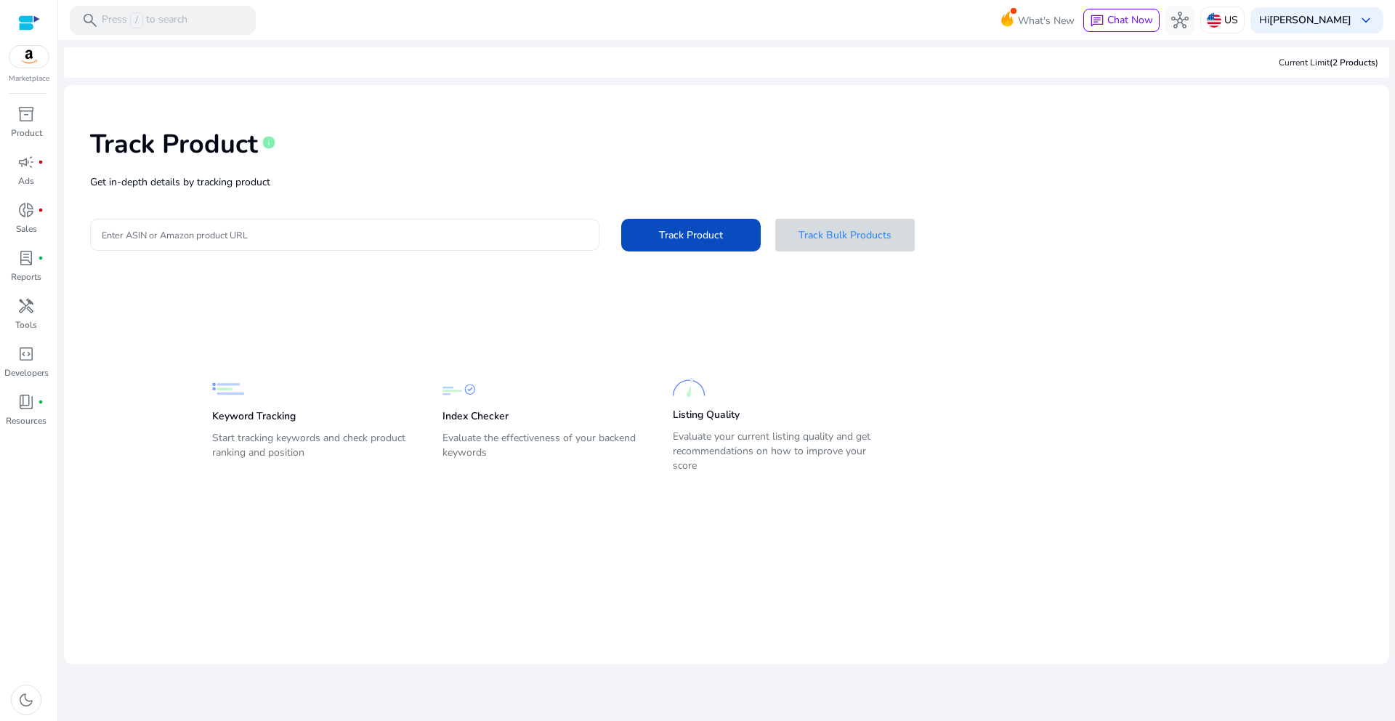
click at [185, 234] on input "Enter ASIN or Amazon product URL" at bounding box center [345, 235] width 486 height 16
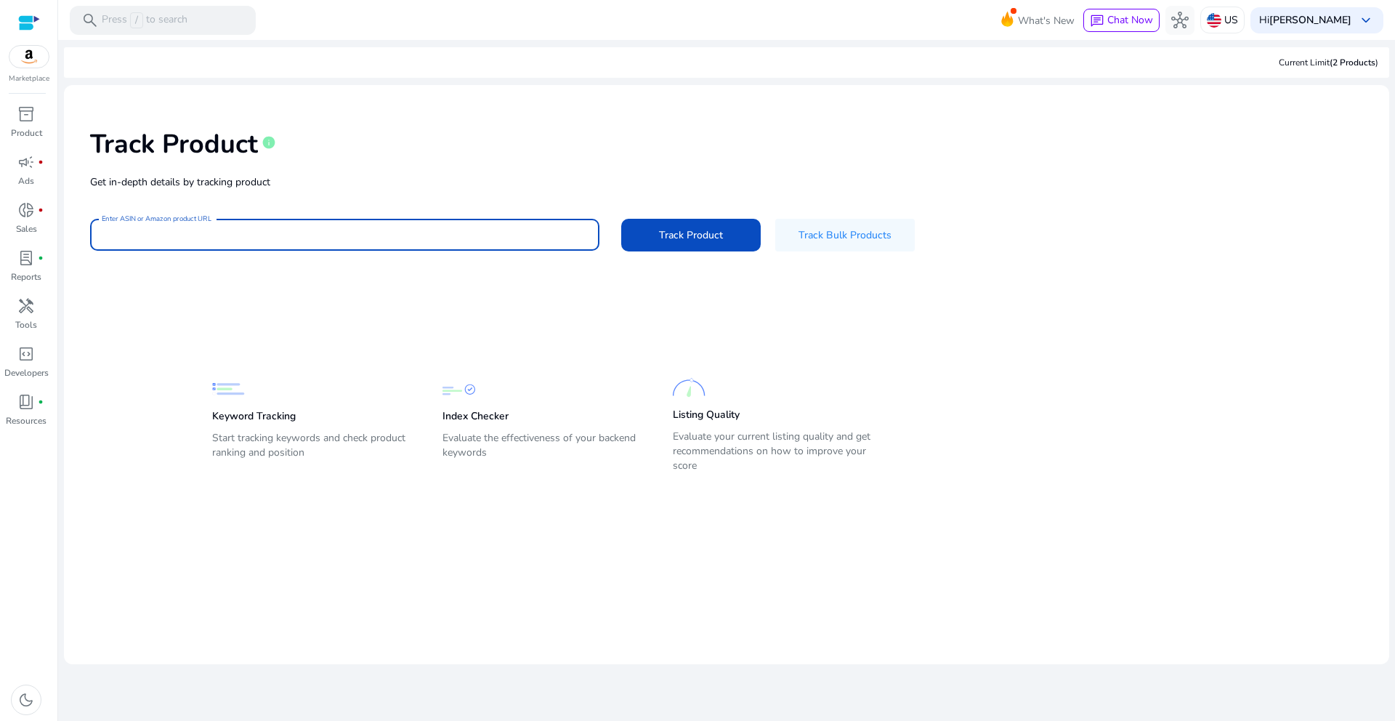
click at [105, 331] on div "Keyword Tracking Start tracking keywords and check product ranking and position…" at bounding box center [715, 397] width 1251 height 161
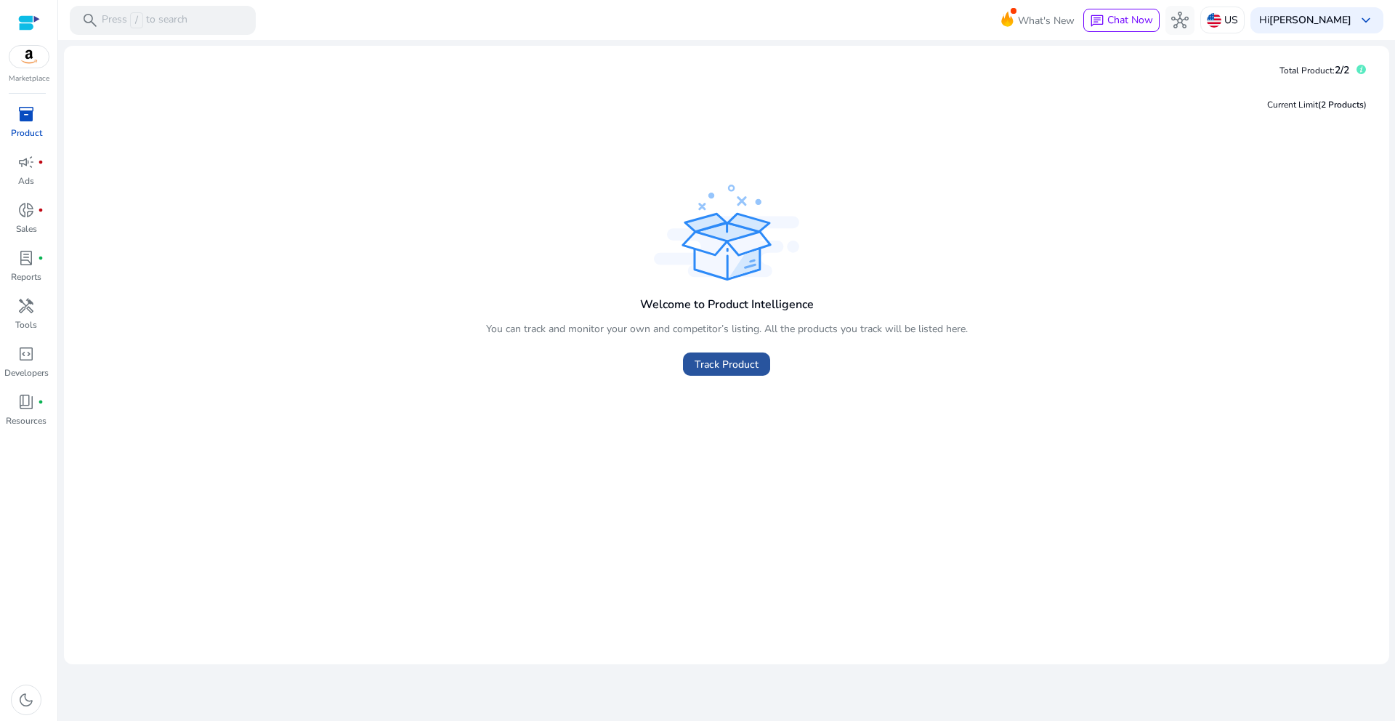
click at [764, 361] on span at bounding box center [726, 364] width 87 height 35
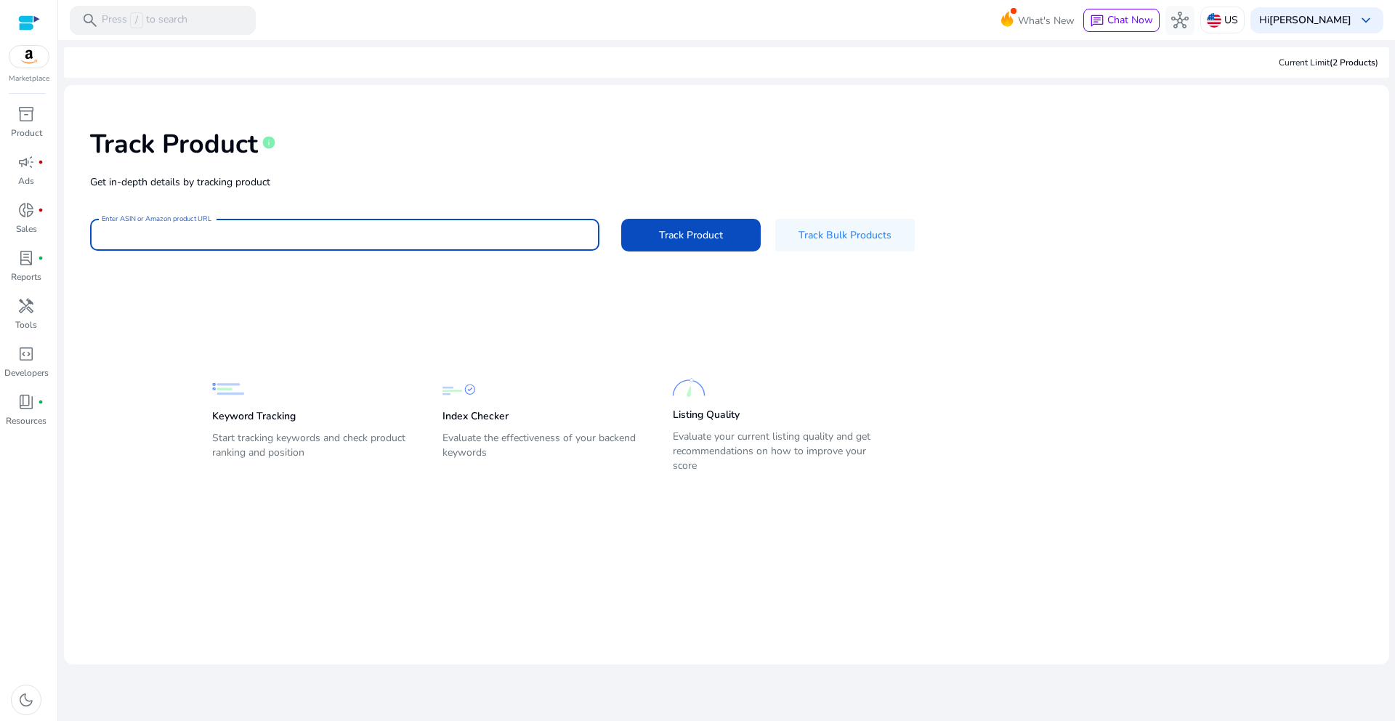
click at [514, 230] on input "Enter ASIN or Amazon product URL" at bounding box center [345, 235] width 486 height 16
paste input "**********"
type input "**********"
click at [458, 307] on mat-card-content "**********" at bounding box center [726, 305] width 1325 height 440
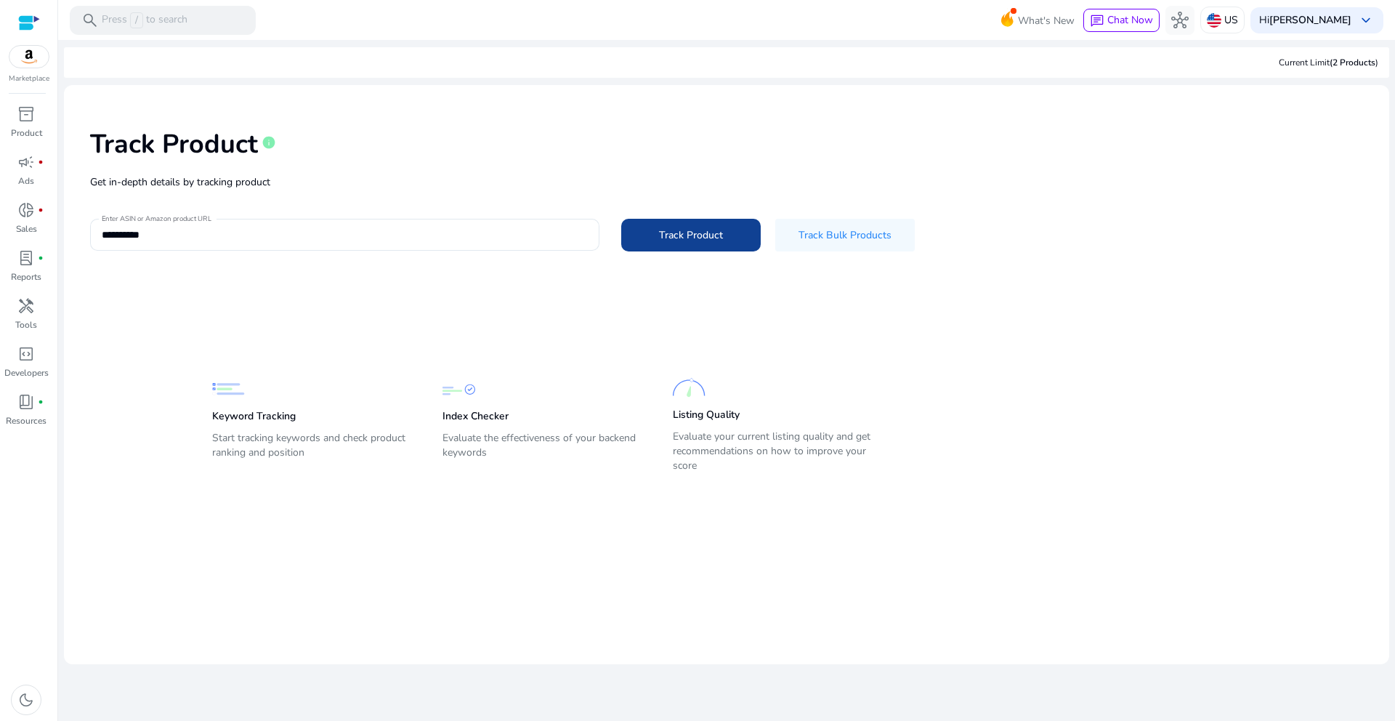
click at [655, 242] on span at bounding box center [691, 234] width 140 height 35
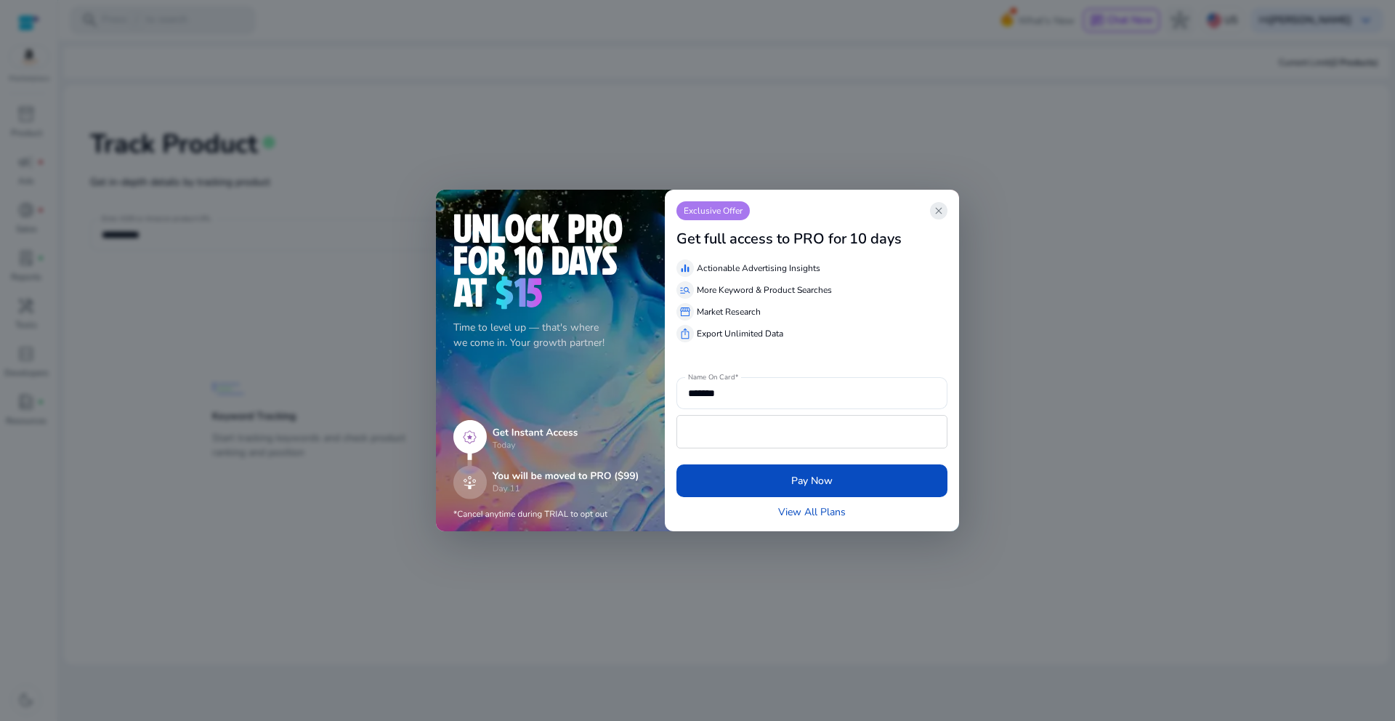
click at [943, 209] on span "close" at bounding box center [939, 211] width 12 height 12
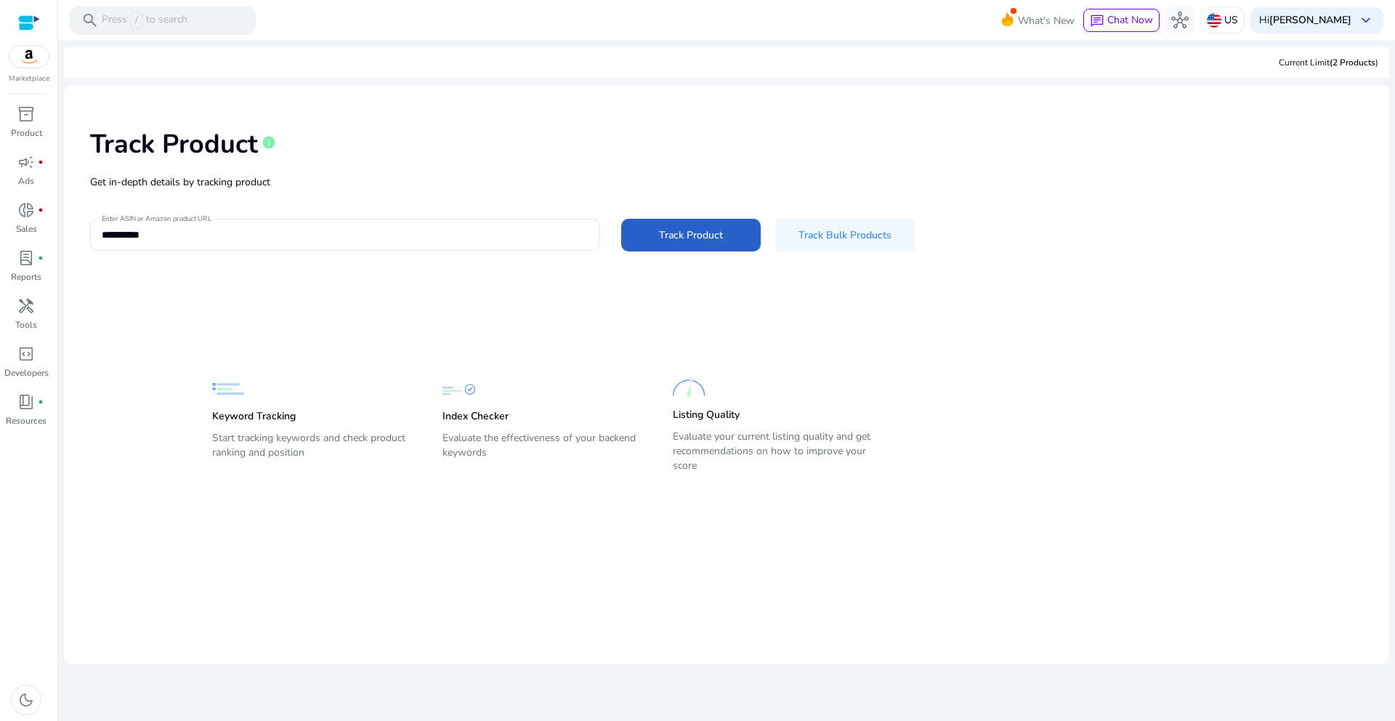
click at [415, 426] on div "Keyword Tracking Start tracking keywords and check product ranking and position…" at bounding box center [716, 415] width 1008 height 124
click at [381, 313] on mat-card-content "**********" at bounding box center [726, 305] width 1325 height 440
click at [18, 125] on link "inventory_2 Product" at bounding box center [26, 126] width 52 height 48
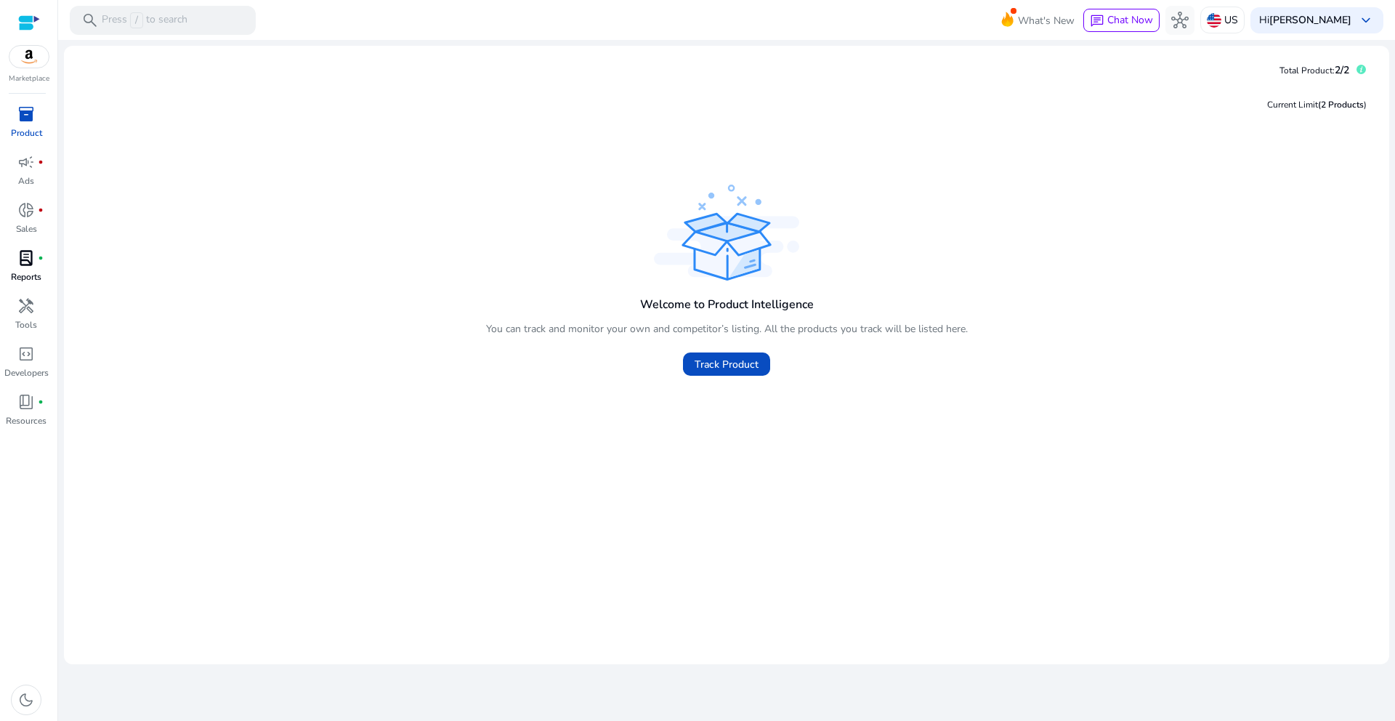
click at [27, 273] on p "Reports" at bounding box center [26, 276] width 31 height 13
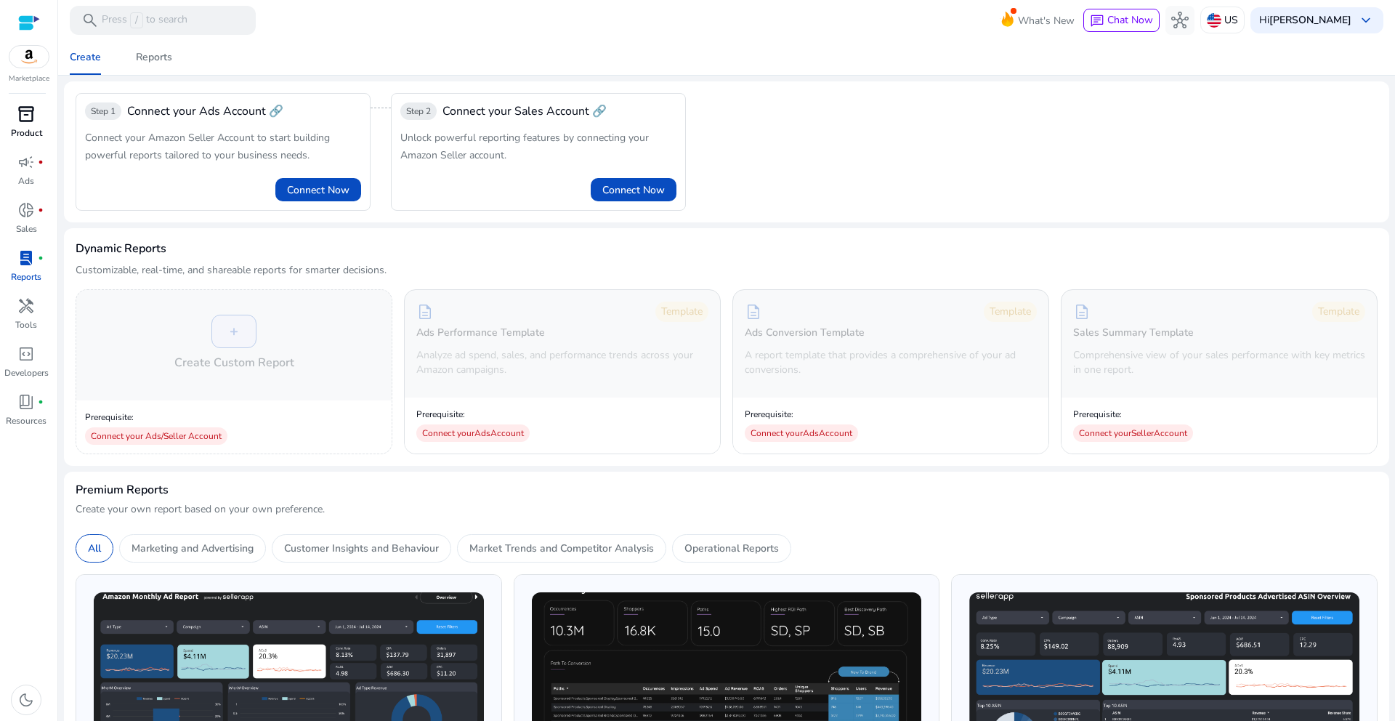
click at [33, 132] on p "Product" at bounding box center [26, 132] width 31 height 13
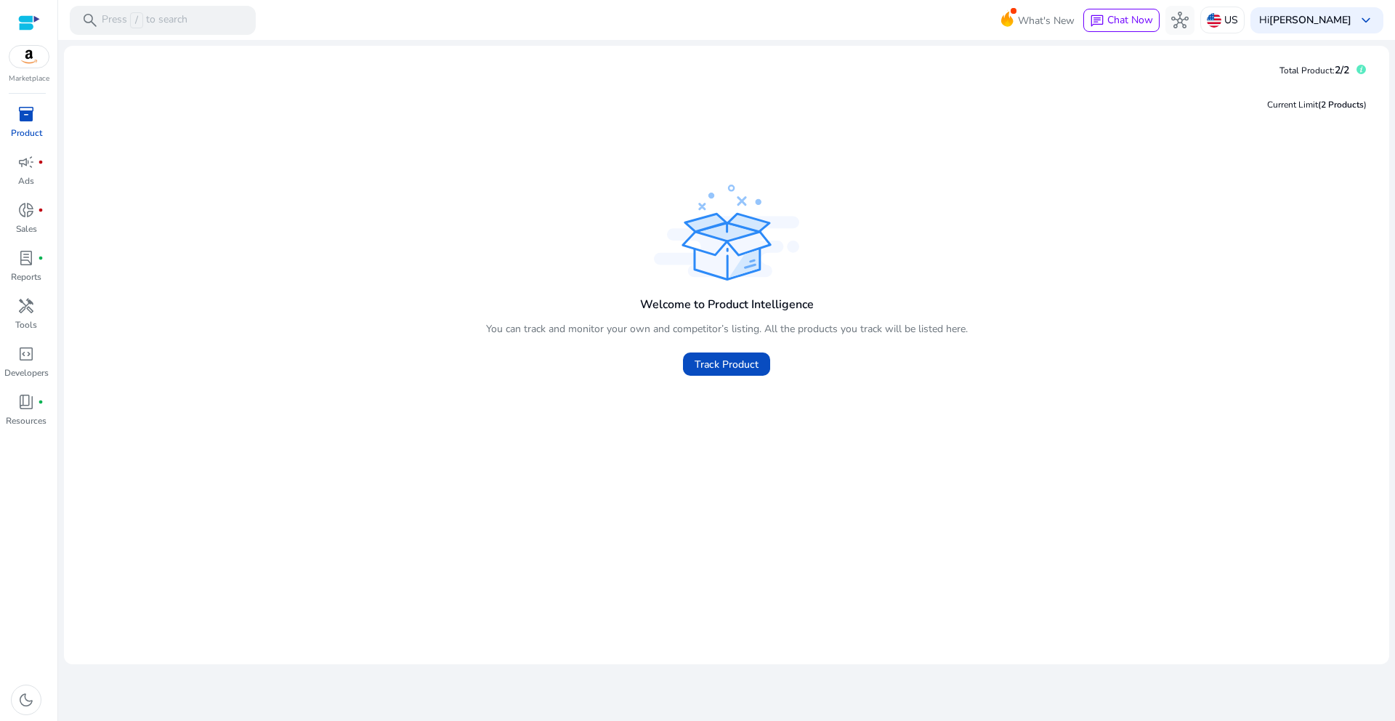
click at [23, 121] on span "inventory_2" at bounding box center [25, 113] width 17 height 17
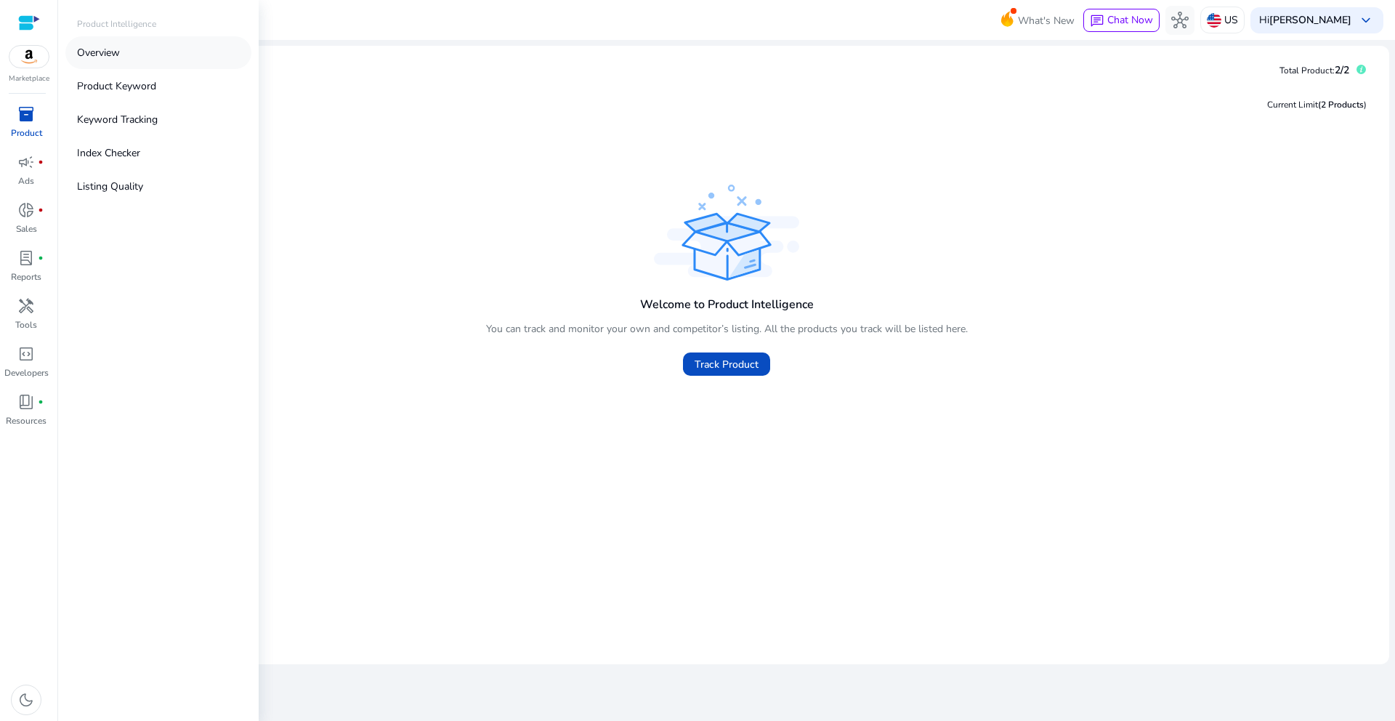
click at [124, 53] on link "Overview" at bounding box center [158, 52] width 186 height 33
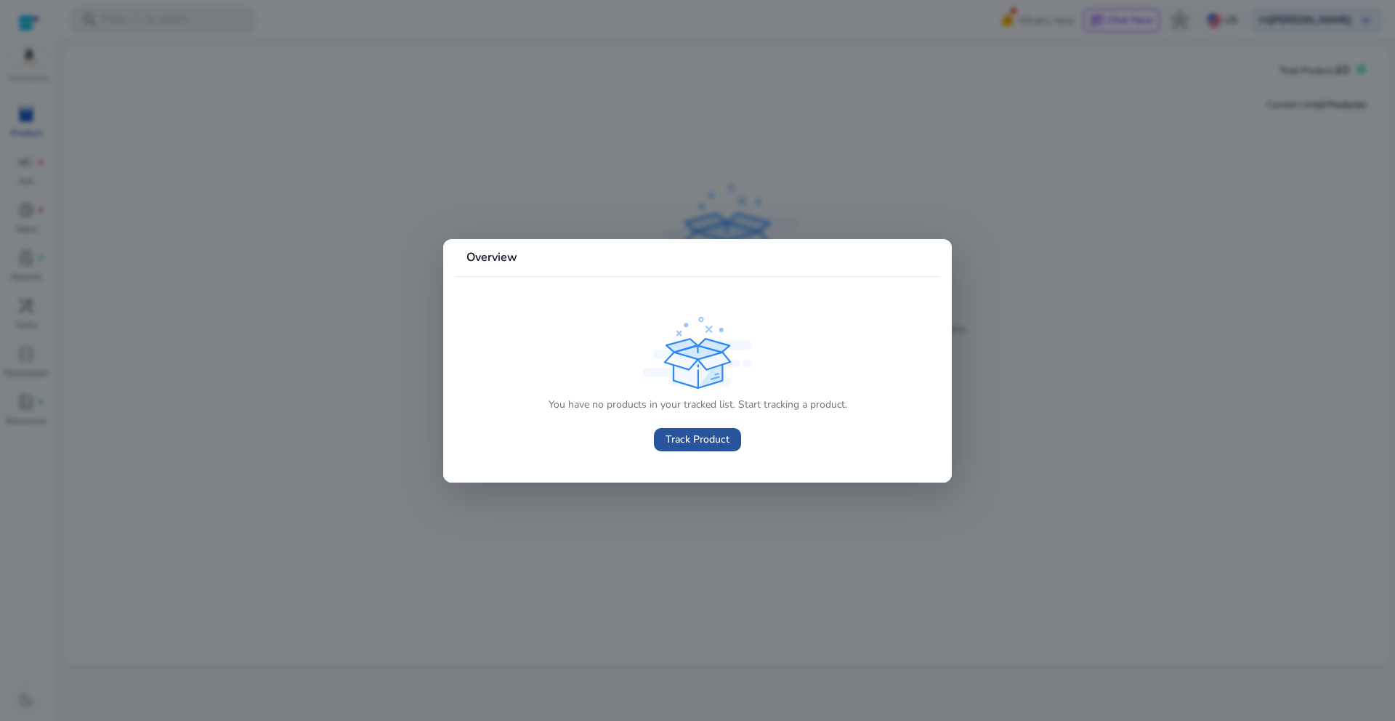
click at [701, 428] on span at bounding box center [697, 439] width 87 height 35
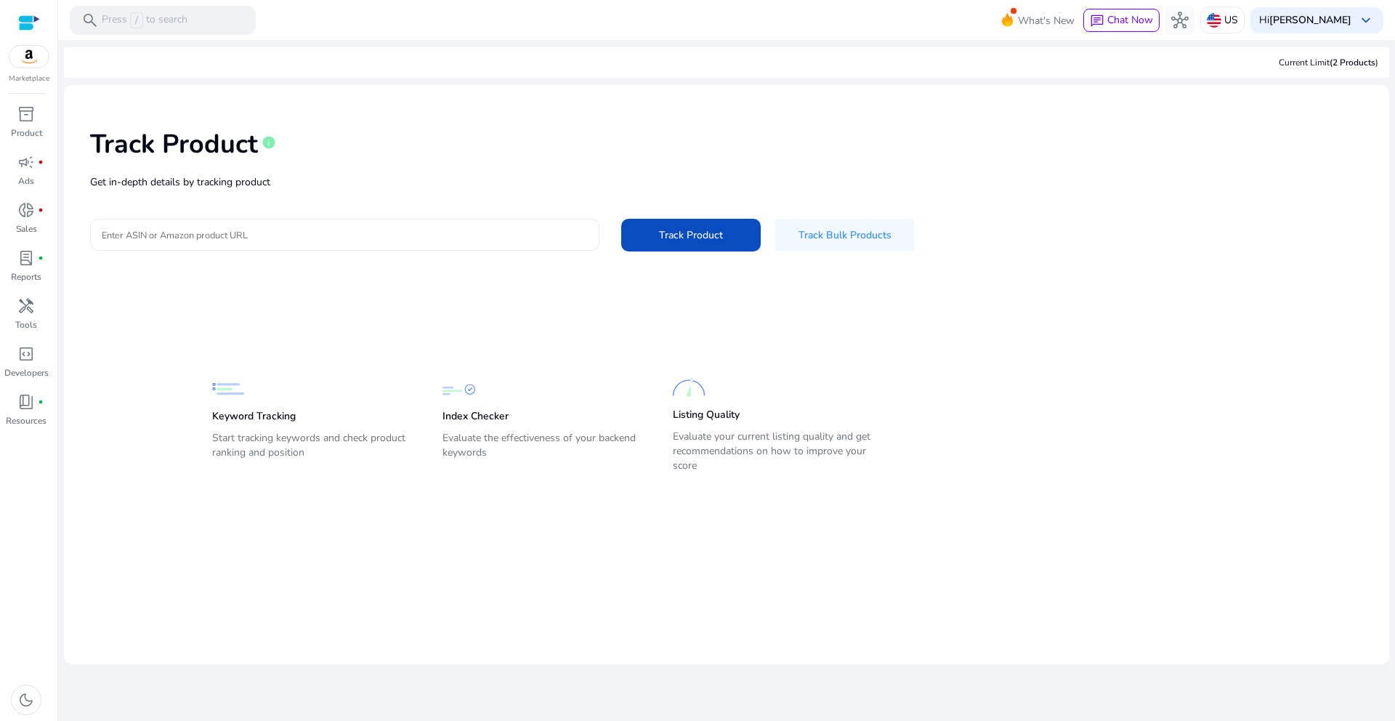
click at [413, 230] on input "Enter ASIN or Amazon product URL" at bounding box center [345, 235] width 486 height 16
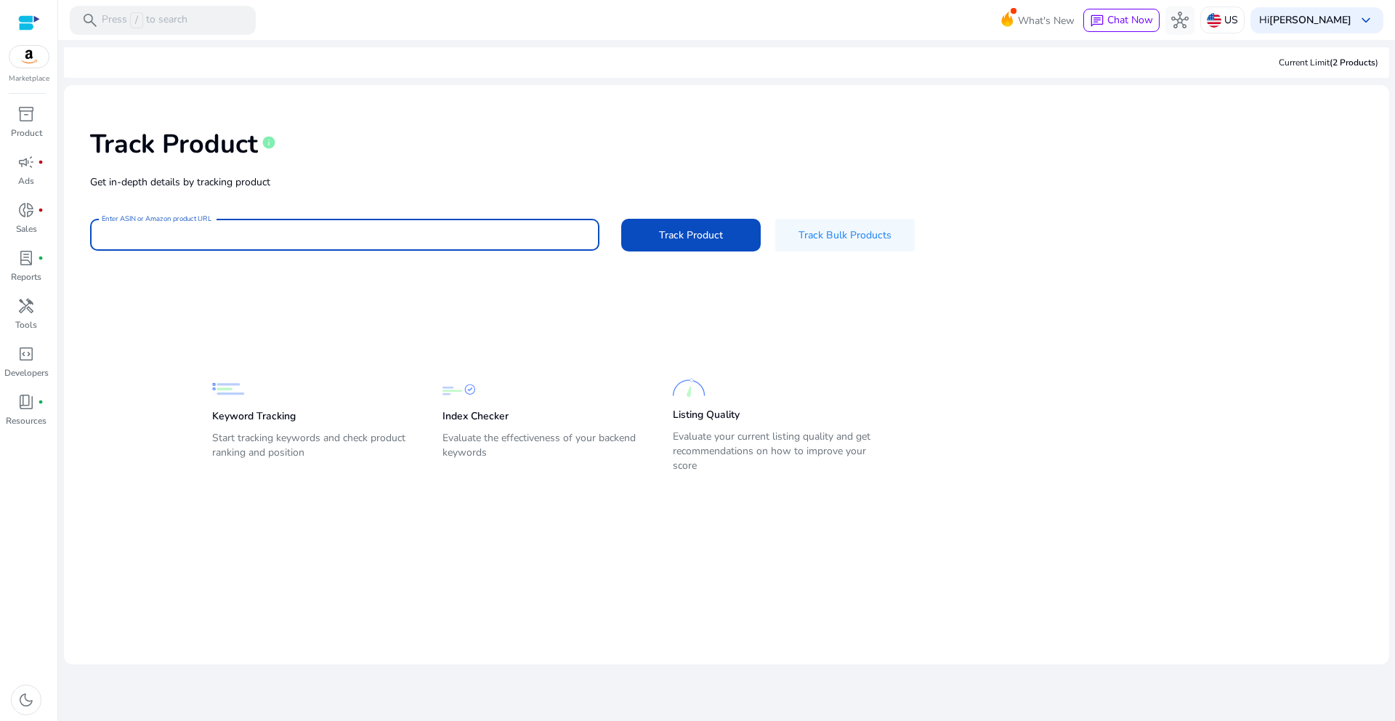
type input "**********"
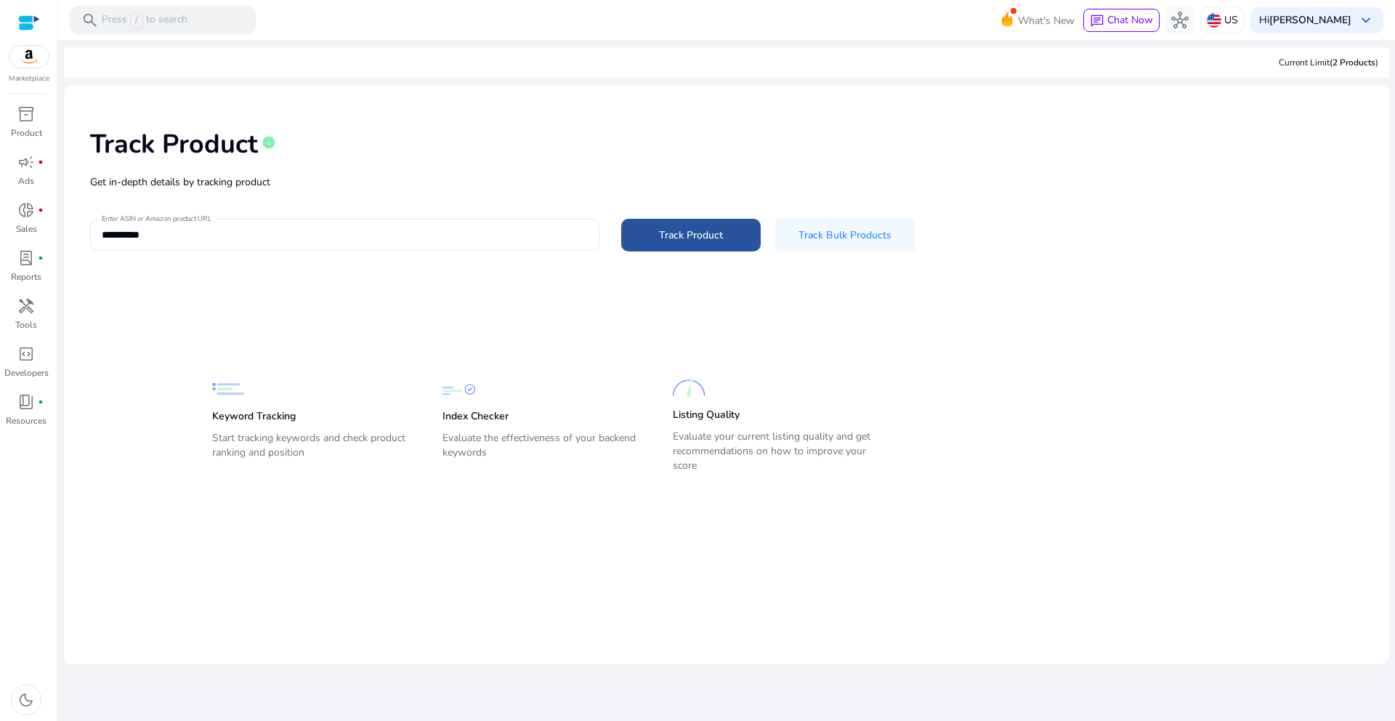
click at [706, 225] on span at bounding box center [691, 234] width 140 height 35
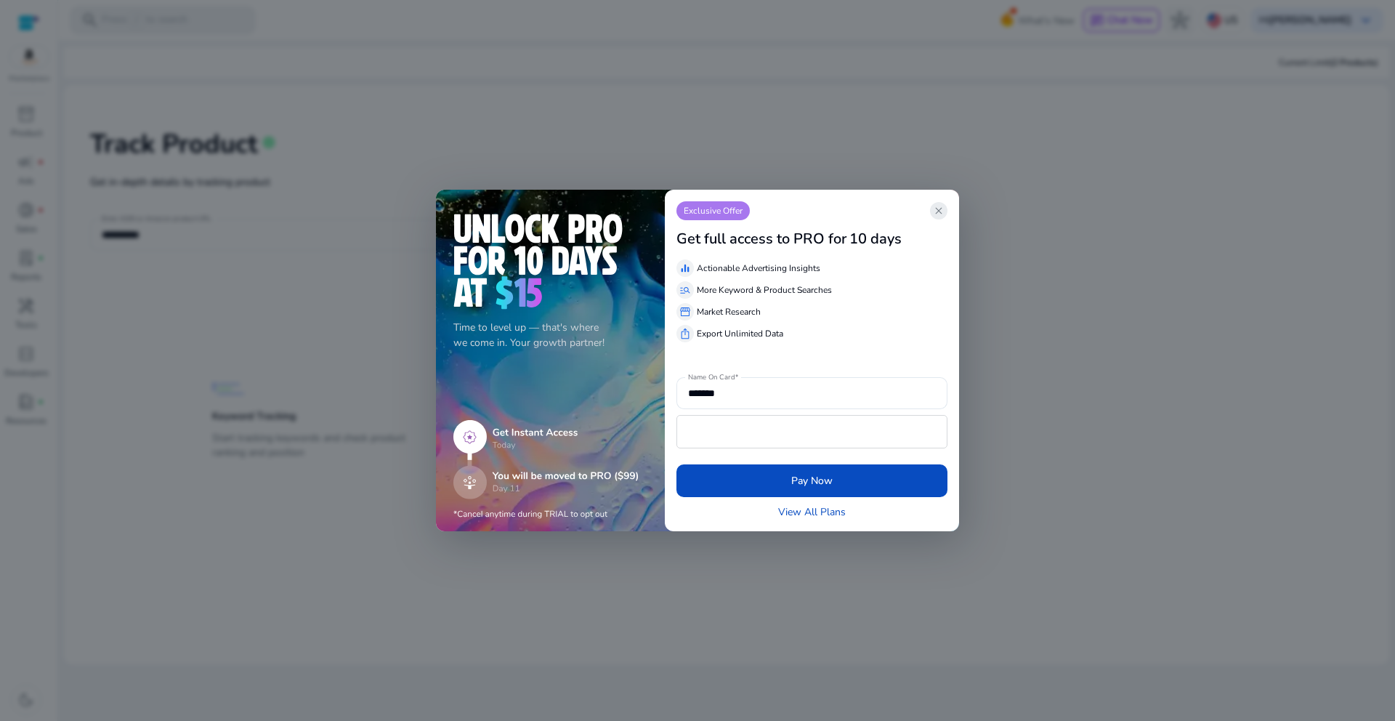
click at [936, 209] on span "close" at bounding box center [939, 211] width 12 height 12
